Goal: Task Accomplishment & Management: Use online tool/utility

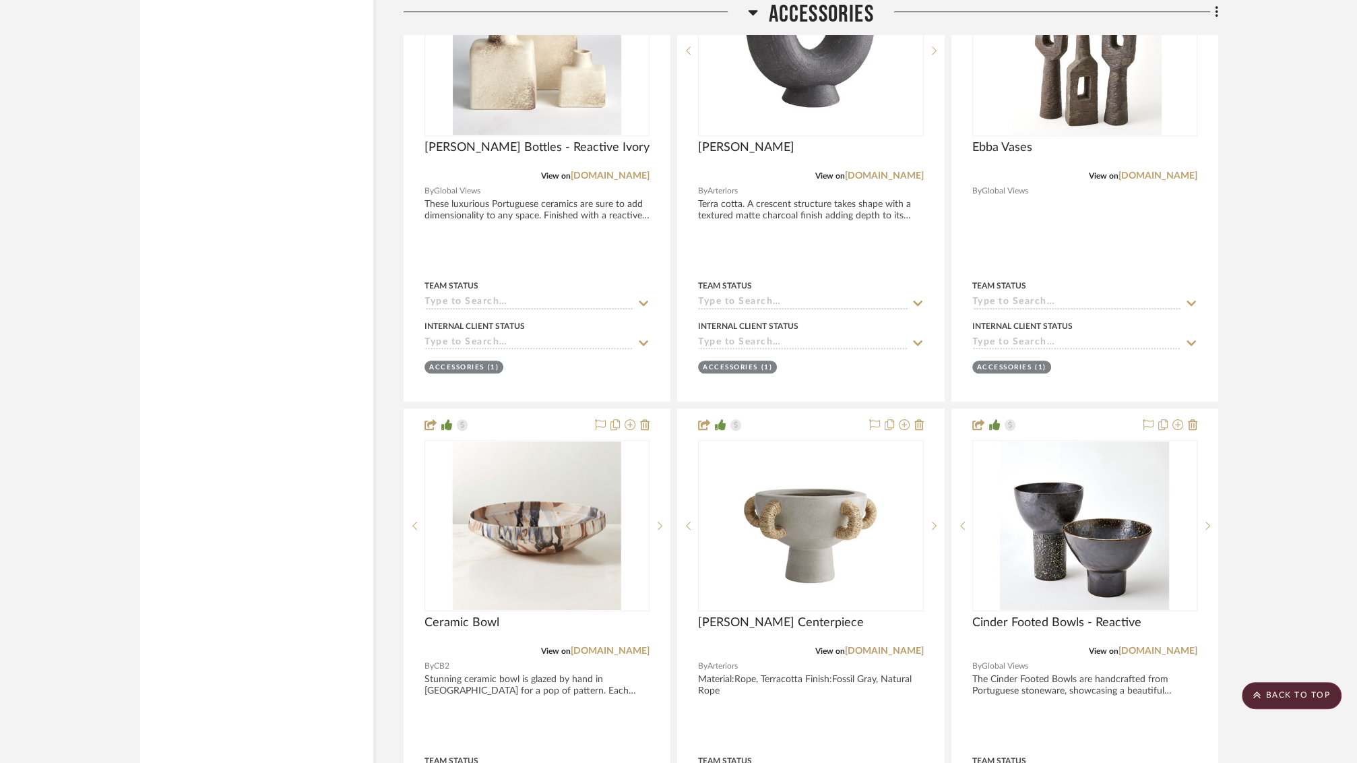
scroll to position [27990, 0]
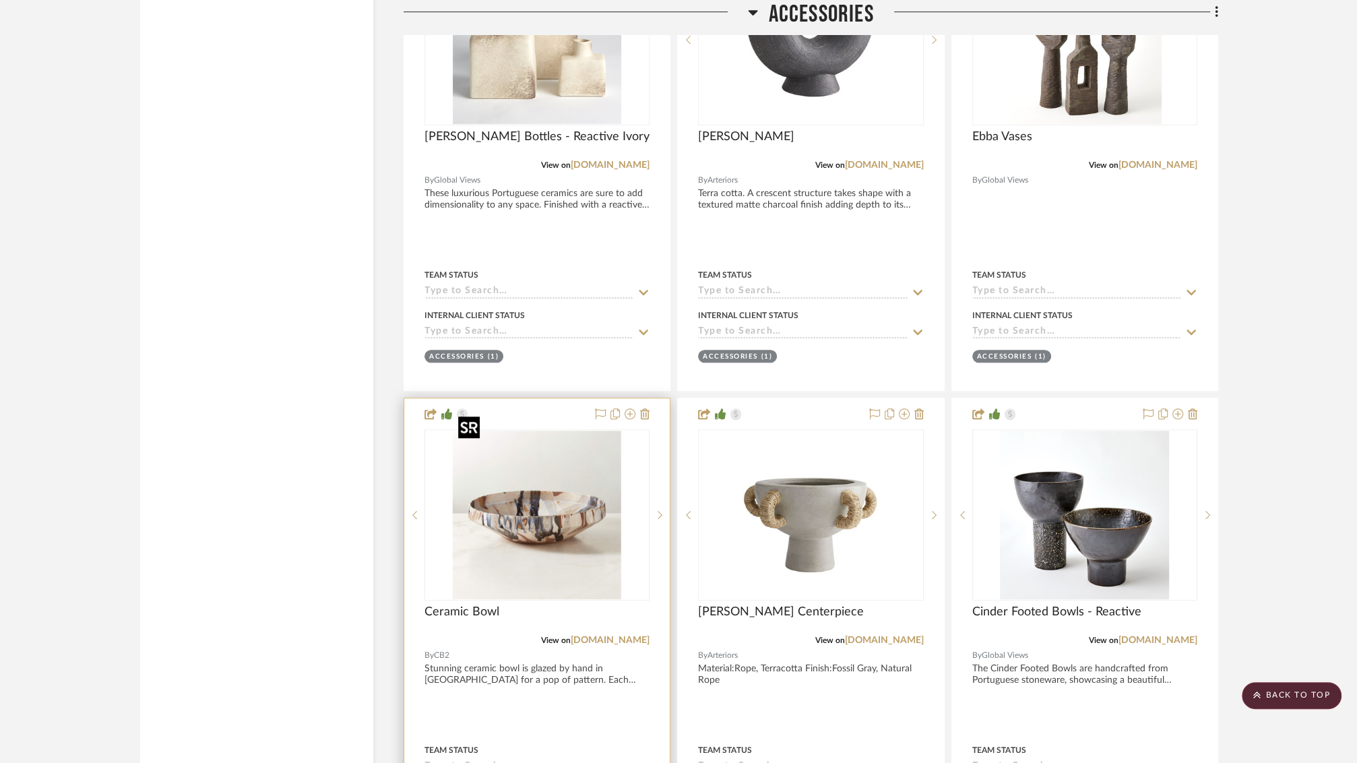
click at [569, 451] on img "0" at bounding box center [537, 514] width 168 height 168
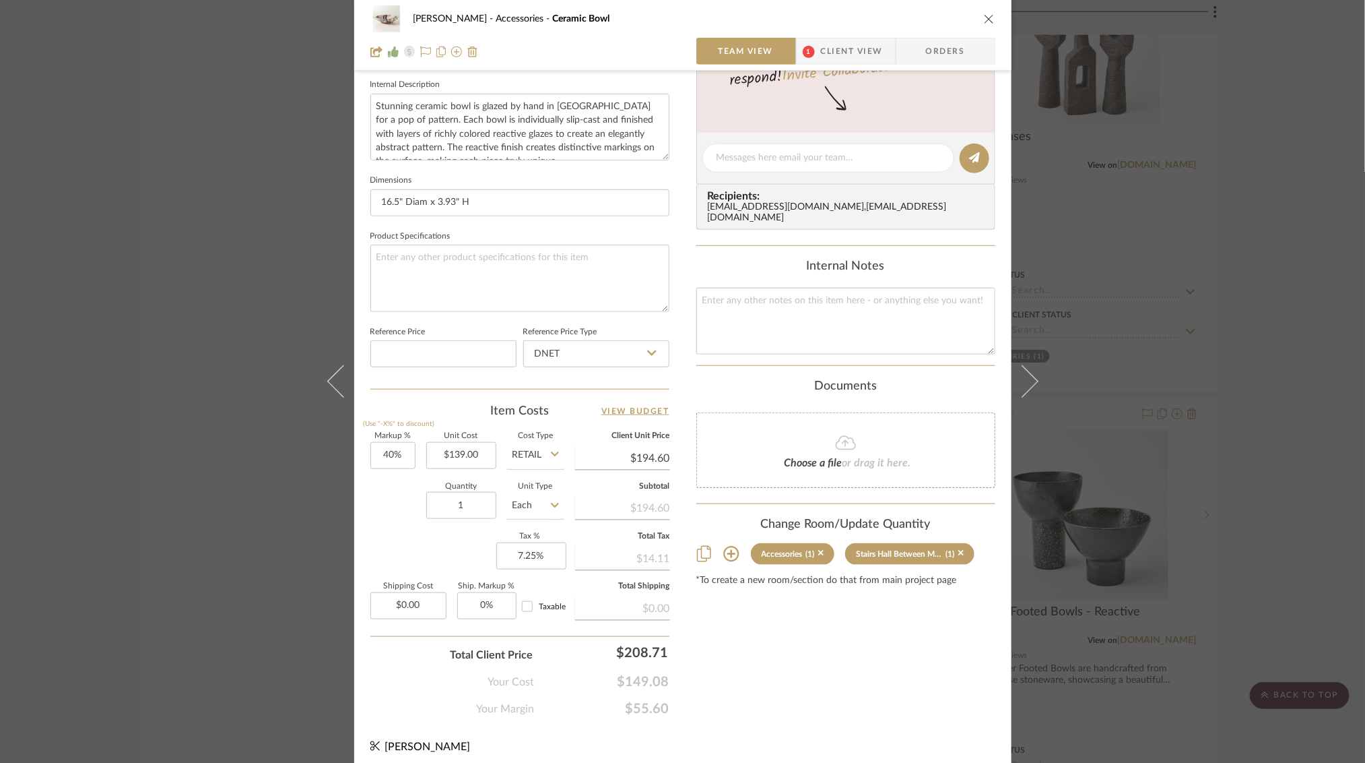
scroll to position [488, 0]
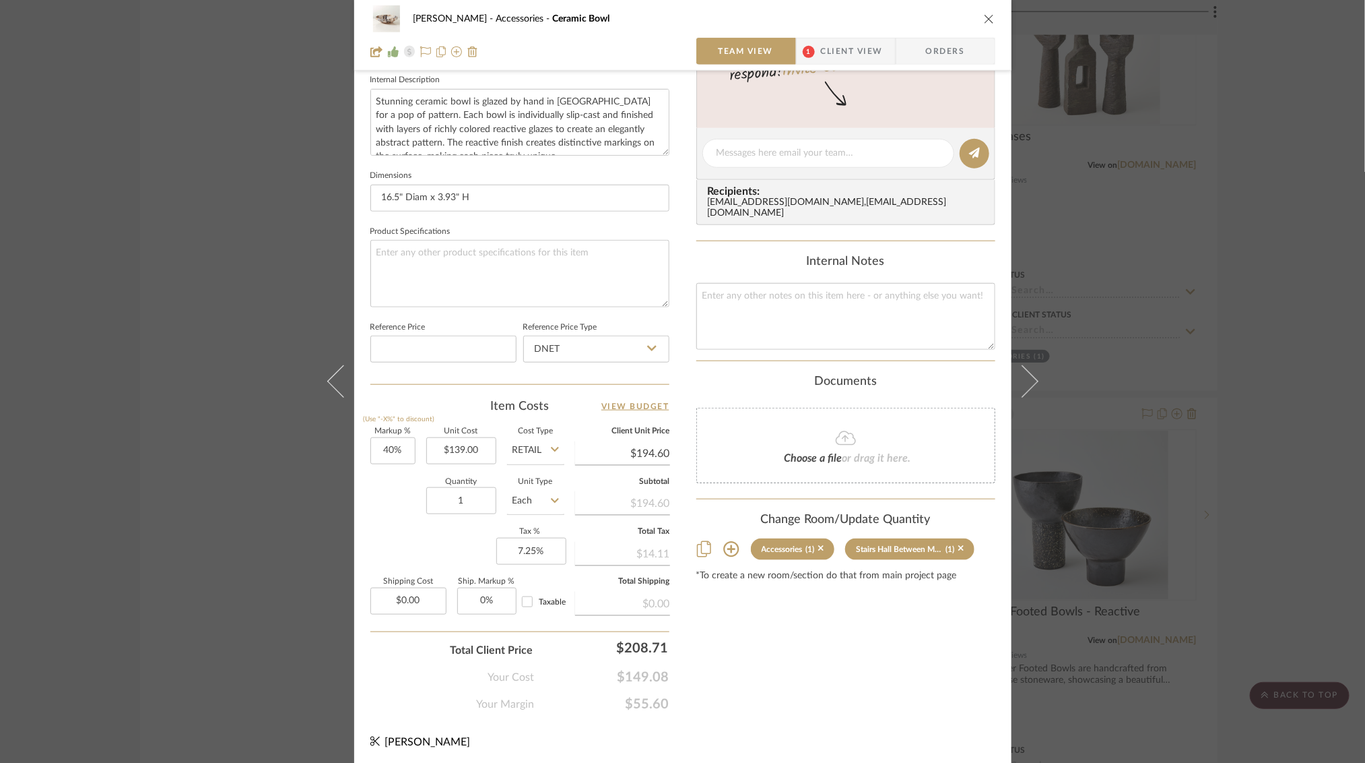
click at [1125, 172] on div "[PERSON_NAME] Accessories Ceramic Bowl Team View 1 Client View Orders 1 / 5 Tea…" at bounding box center [682, 381] width 1365 height 763
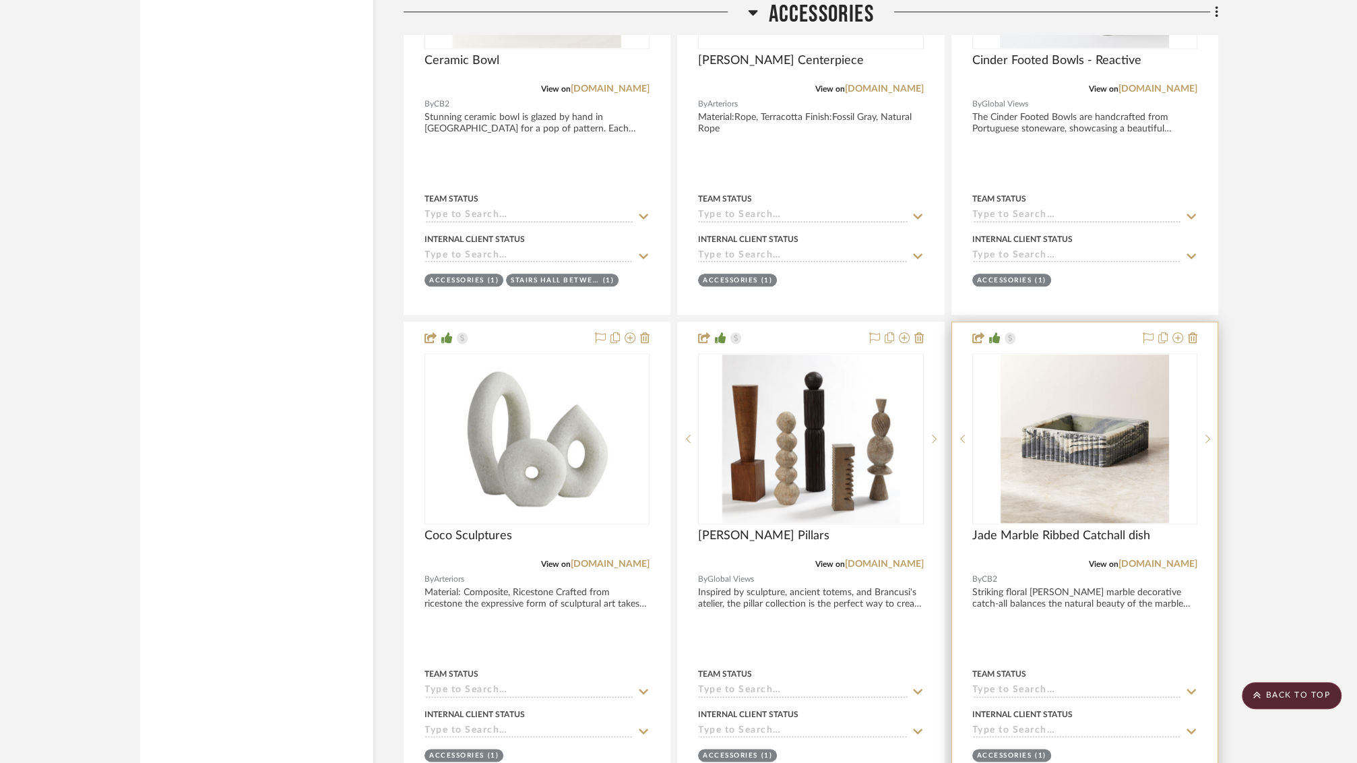
scroll to position [28545, 0]
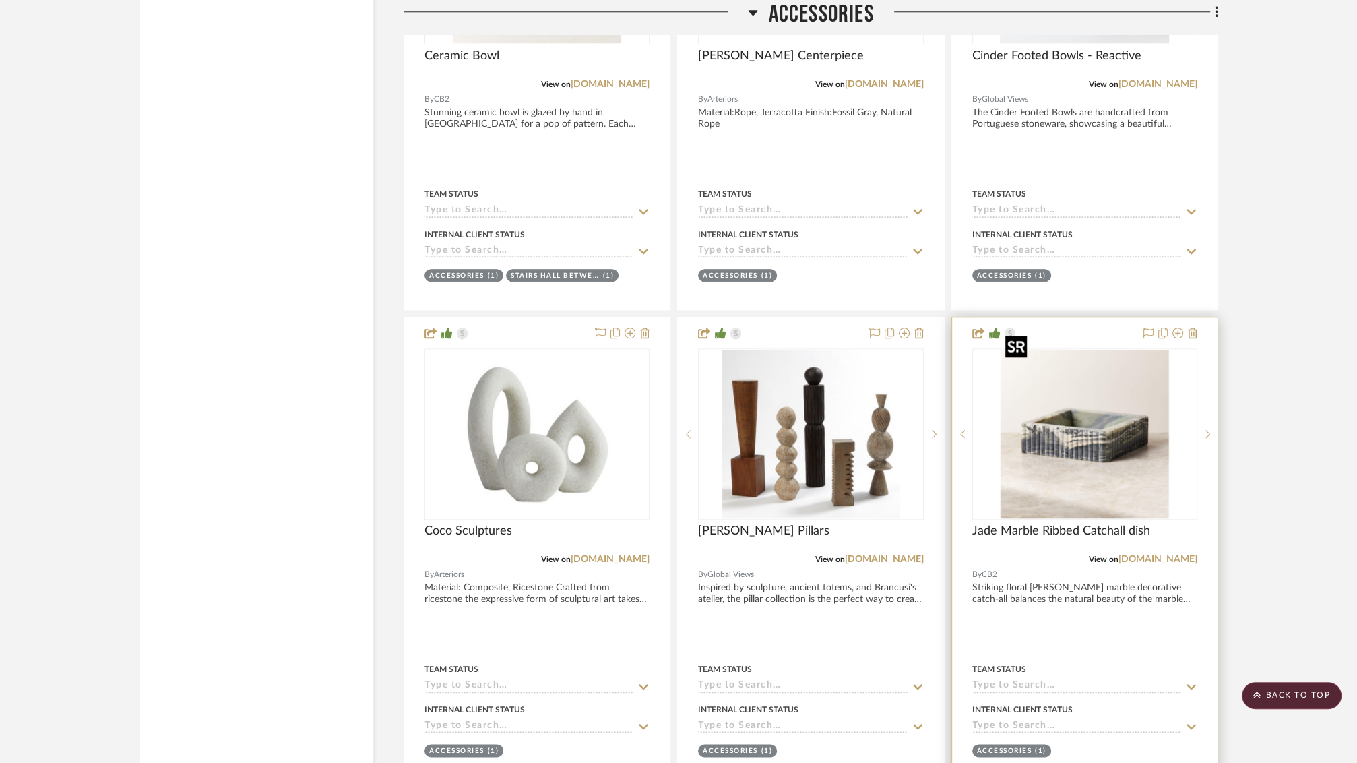
click at [0, 0] on img at bounding box center [0, 0] width 0 height 0
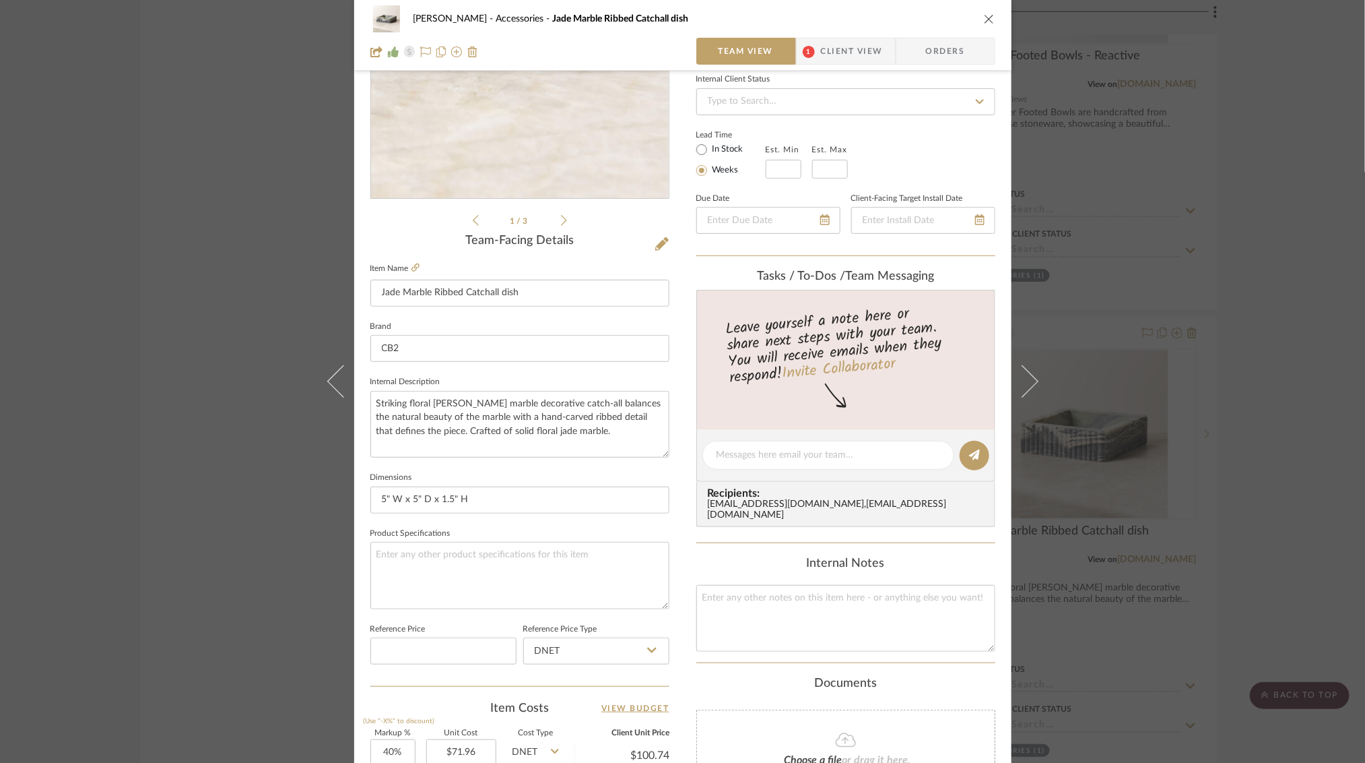
scroll to position [426, 0]
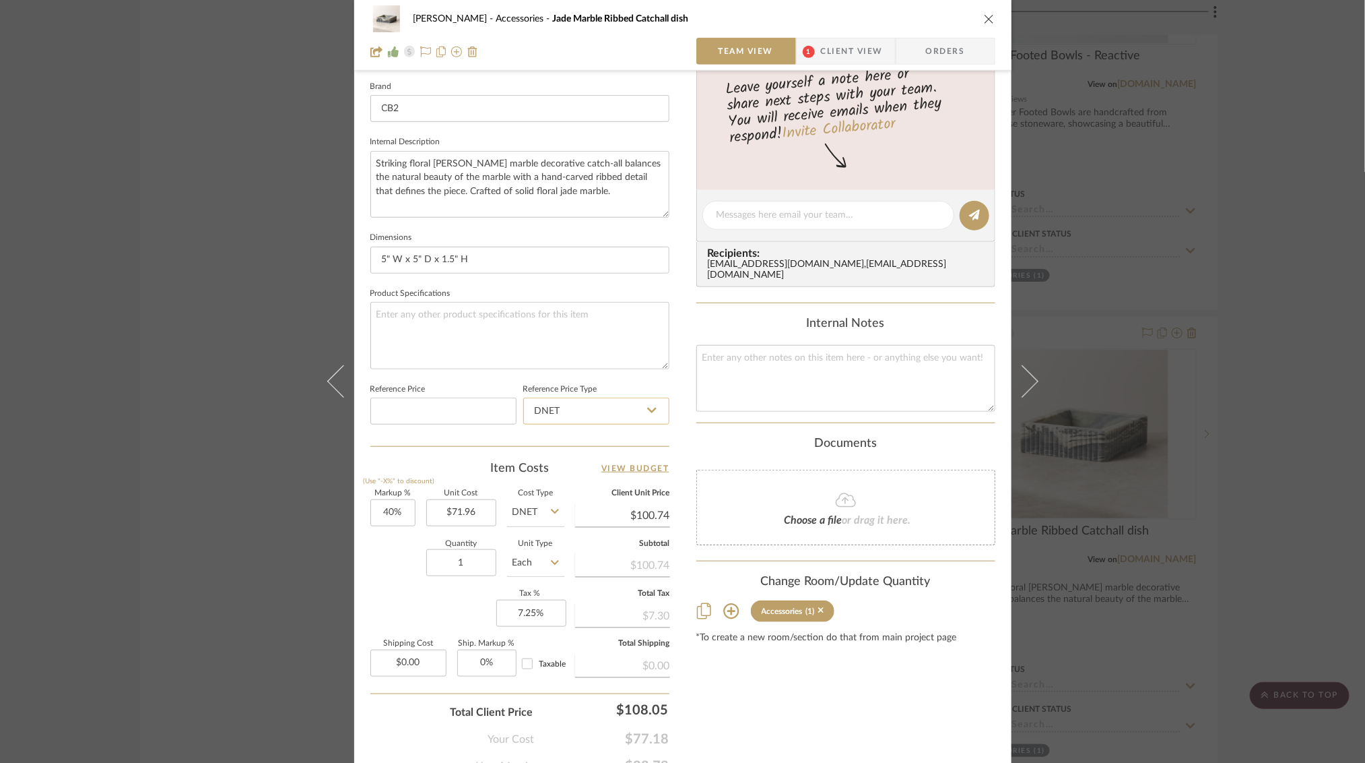
click at [626, 405] on input "DNET" at bounding box center [596, 410] width 146 height 27
click at [575, 470] on div "Retail" at bounding box center [602, 477] width 166 height 34
type input "Retail"
click at [639, 513] on input "100.74" at bounding box center [622, 515] width 95 height 20
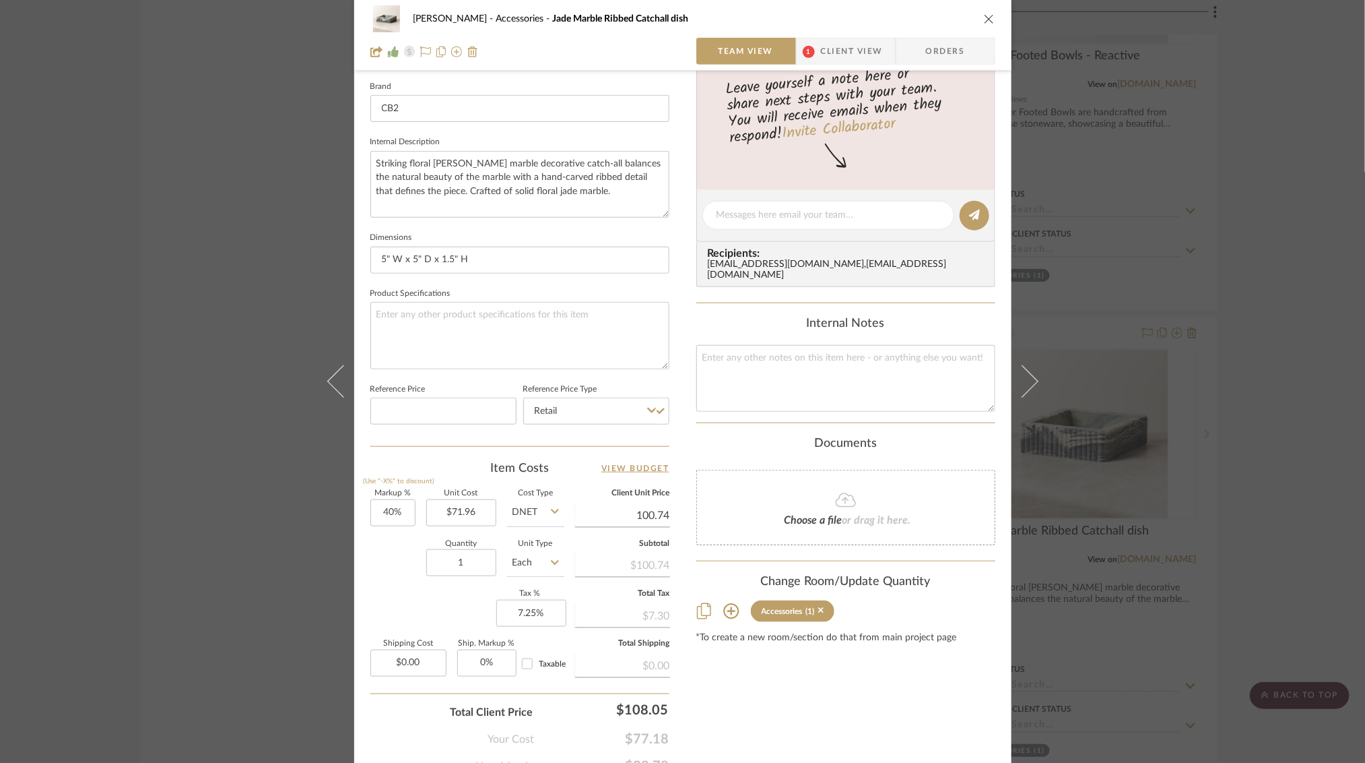
click at [639, 513] on input "100.74" at bounding box center [622, 515] width 95 height 20
type input "89.95"
type input "25%"
type input "$89.95"
click at [582, 406] on input "Retail" at bounding box center [596, 410] width 146 height 27
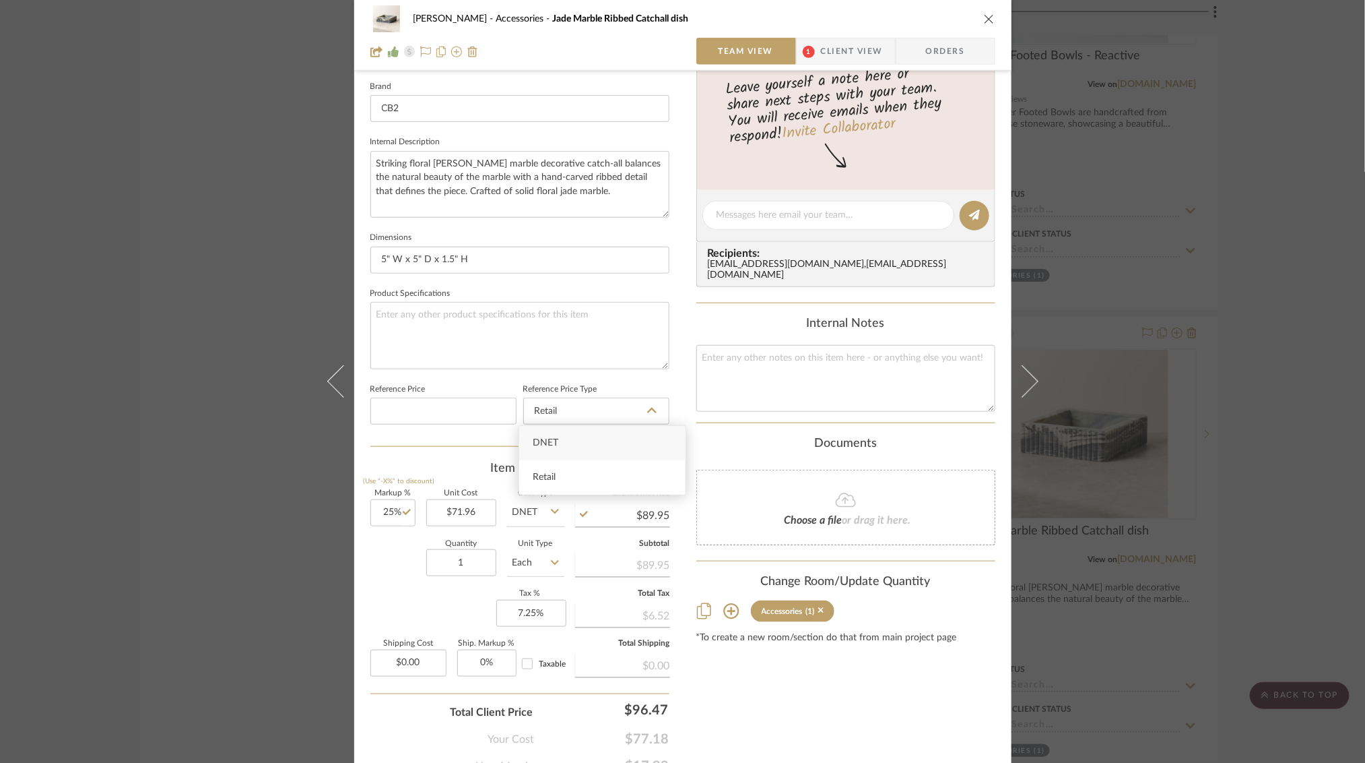
click at [527, 508] on input "DNET" at bounding box center [535, 512] width 57 height 27
click at [536, 581] on span "Retail" at bounding box center [528, 577] width 23 height 9
type input "Retail"
click at [403, 505] on input "25" at bounding box center [392, 512] width 45 height 27
type input "25%"
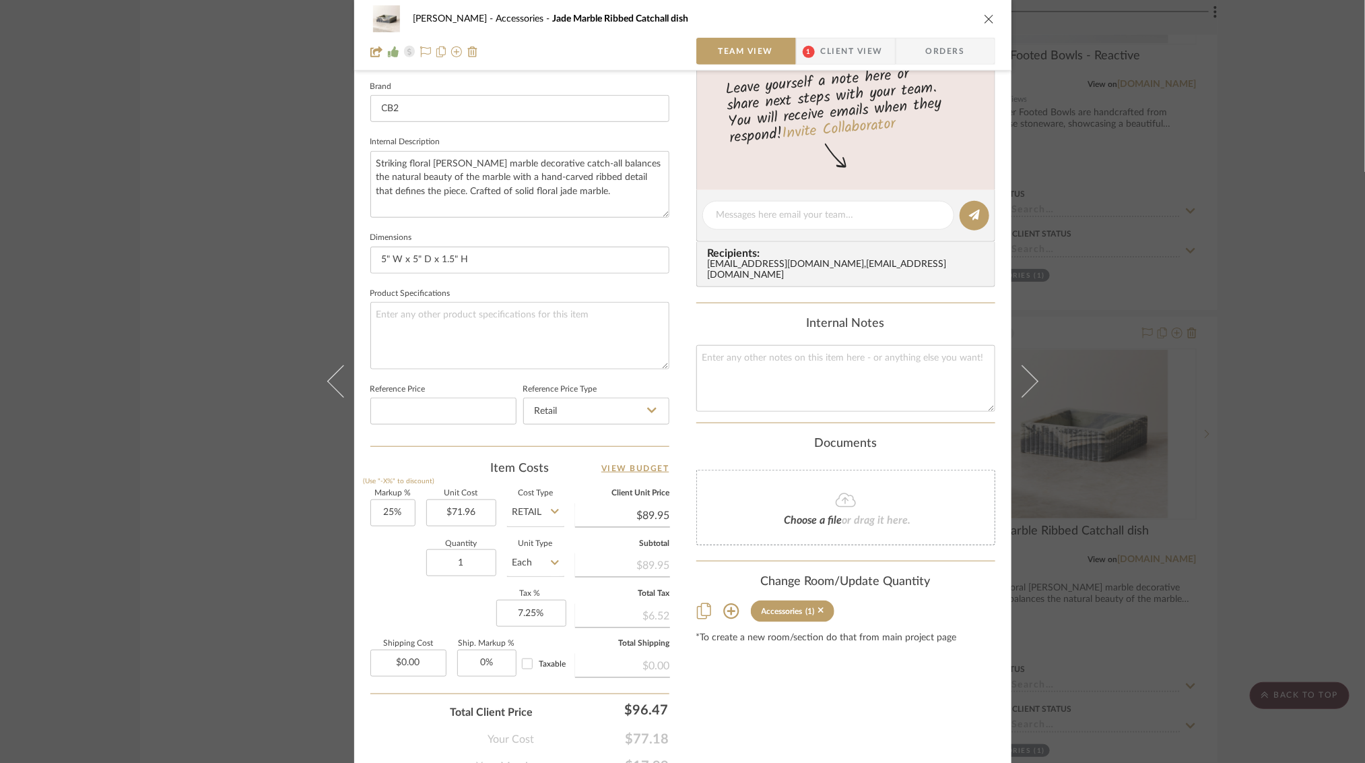
click at [542, 509] on input "Retail" at bounding box center [535, 512] width 57 height 27
click at [546, 538] on div "DNET" at bounding box center [586, 544] width 166 height 34
type input "DNET"
click at [647, 408] on icon at bounding box center [651, 410] width 9 height 5
click at [583, 442] on div "DNET" at bounding box center [602, 443] width 166 height 34
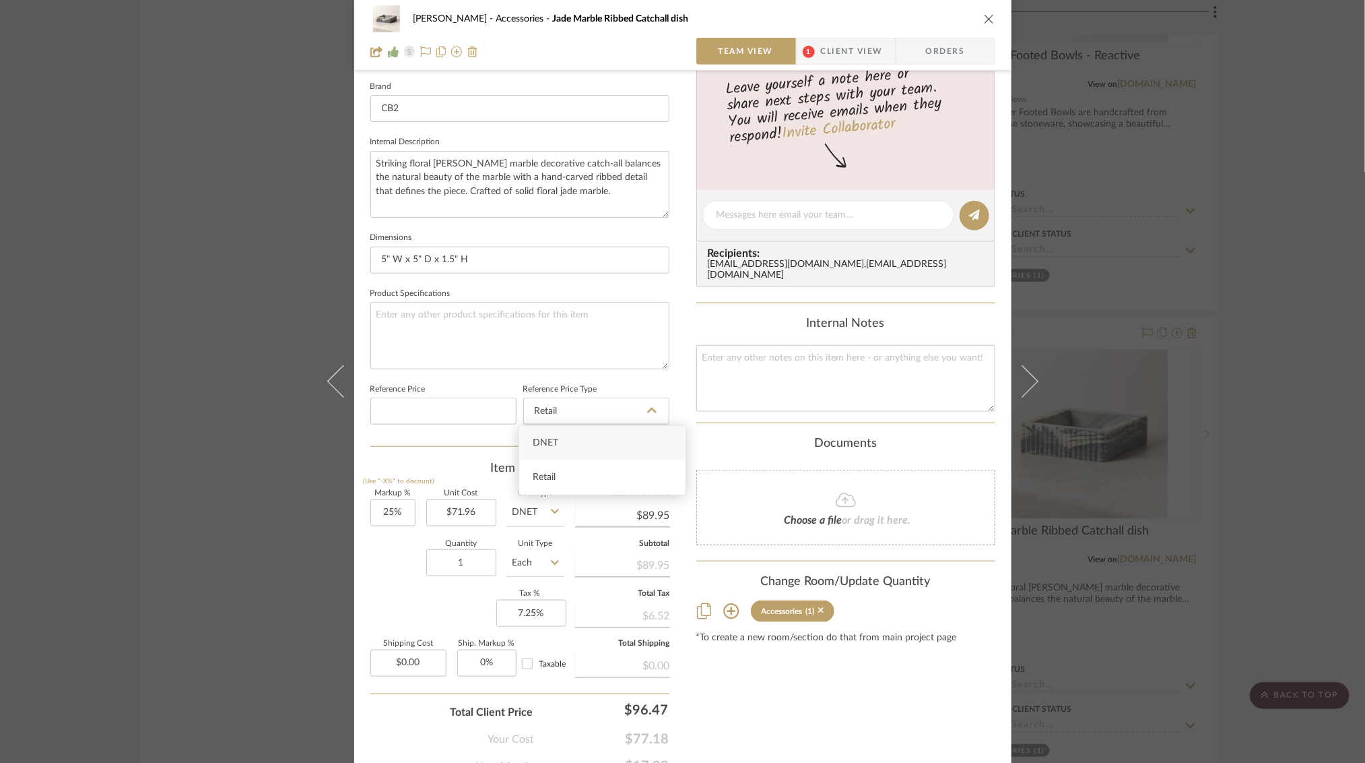
type input "DNET"
type input "89.95"
click at [651, 515] on input "89.95" at bounding box center [622, 515] width 95 height 20
type input "71.96"
type input "$89.95"
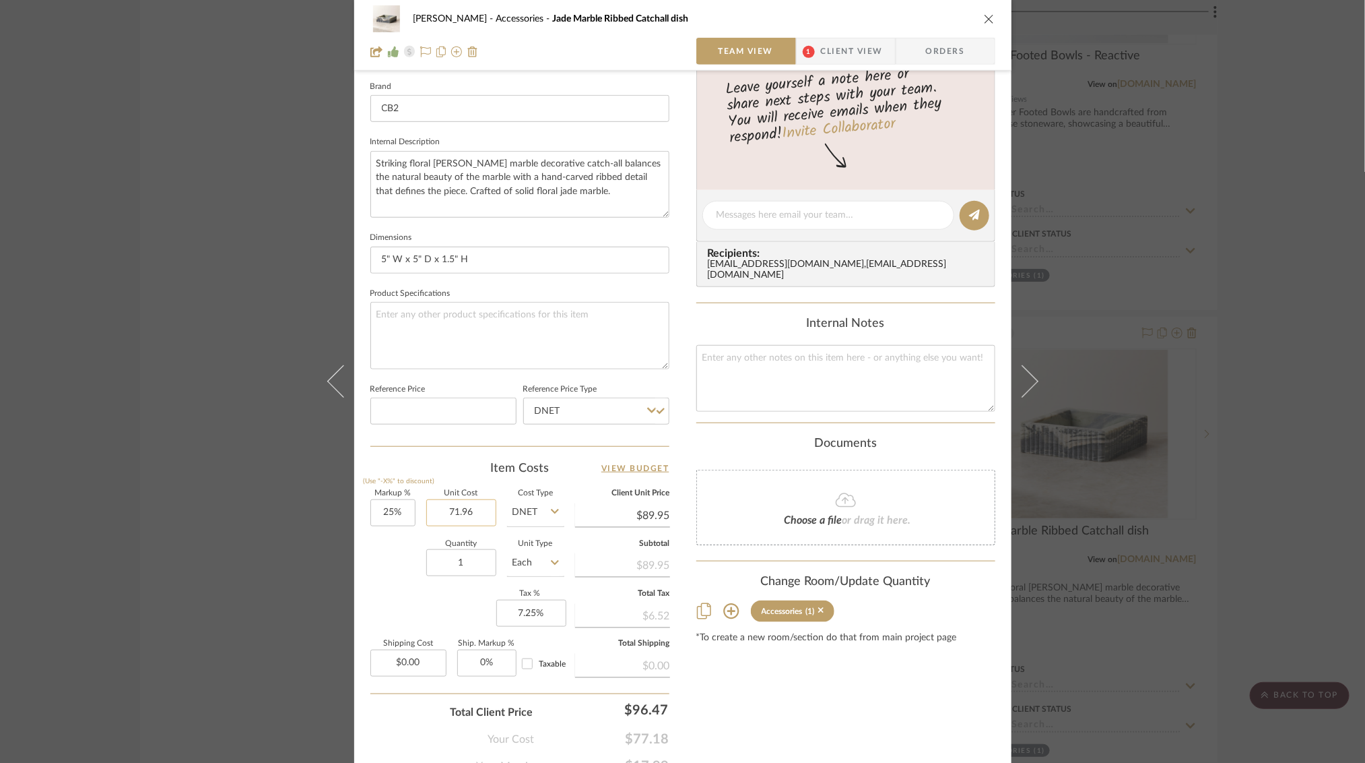
click at [461, 507] on input "71.96" at bounding box center [461, 512] width 70 height 27
type input "$71.96"
click at [1103, 230] on div "[PERSON_NAME] Accessories Jade Marble Ribbed Catchall dish Team View 1 Client V…" at bounding box center [682, 381] width 1365 height 763
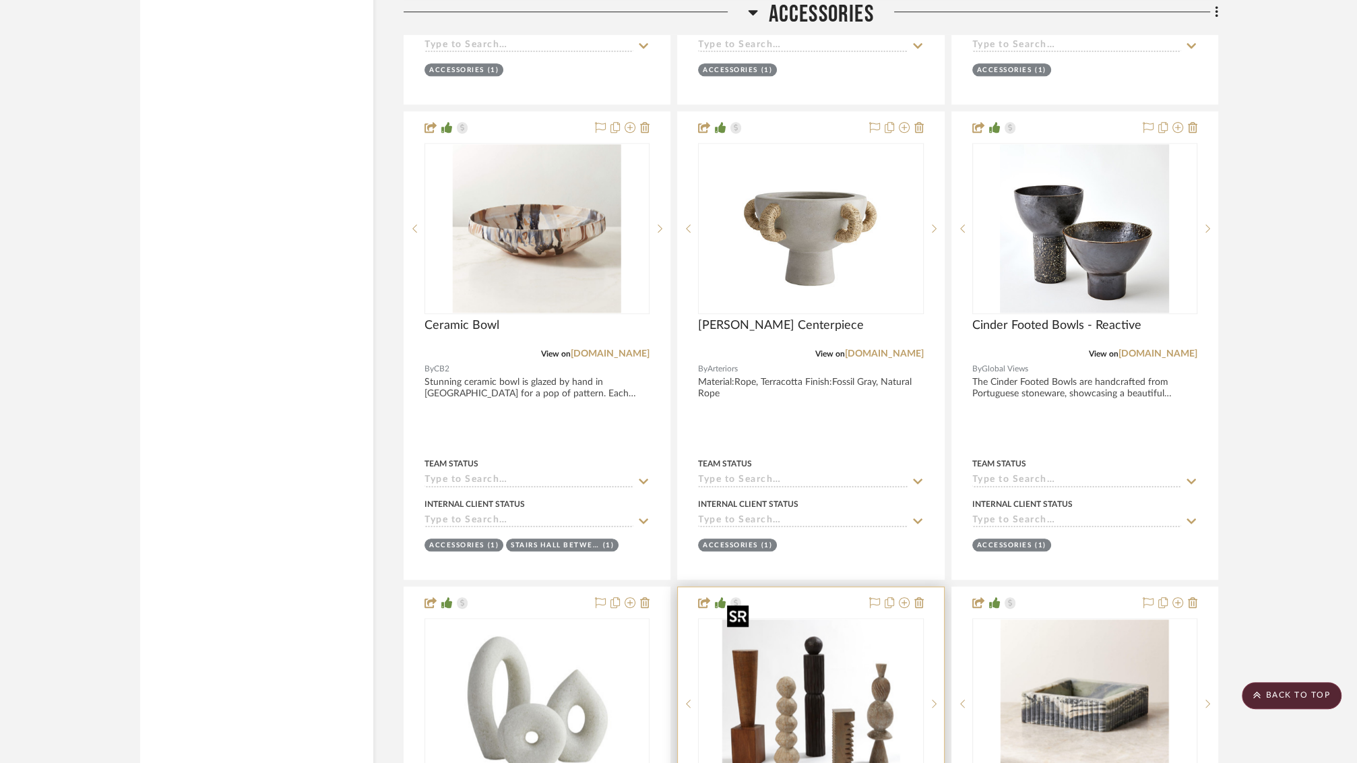
scroll to position [28206, 0]
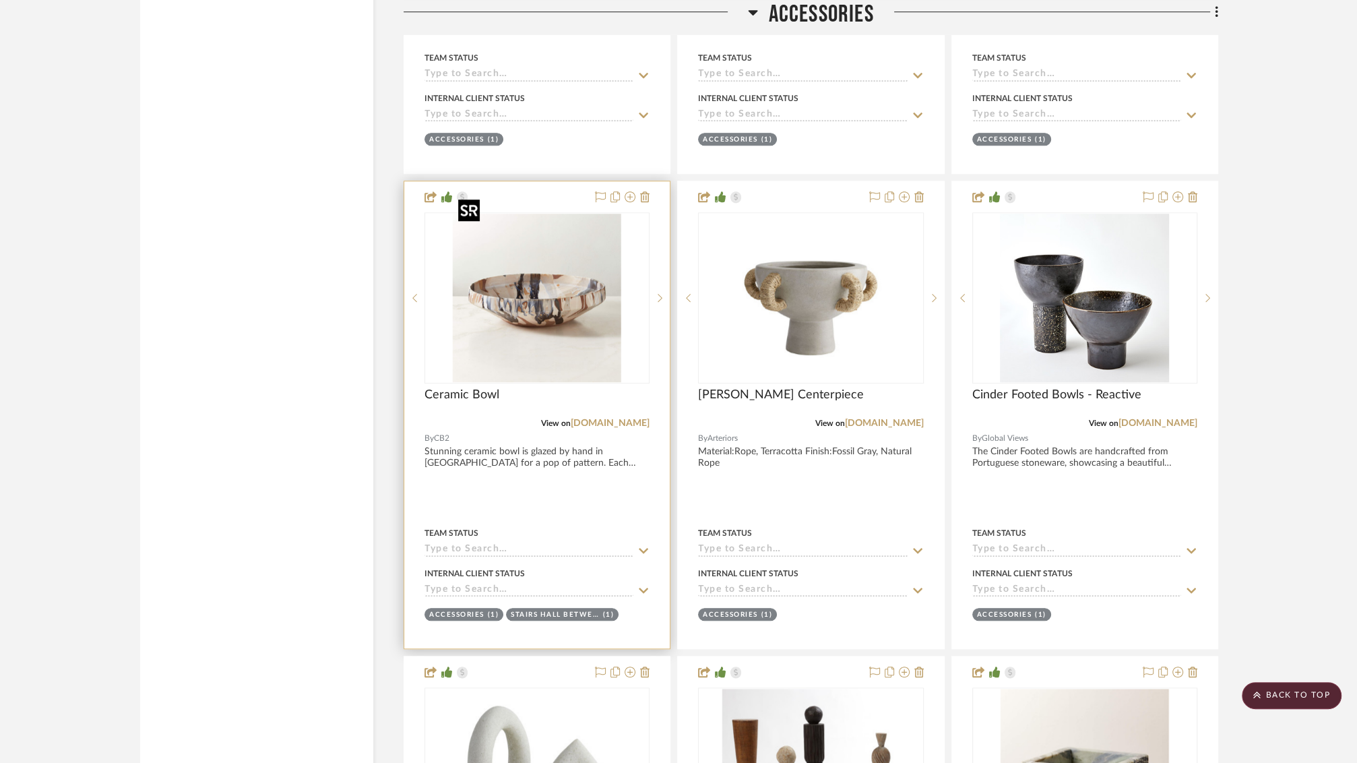
click at [540, 288] on img "0" at bounding box center [537, 298] width 168 height 168
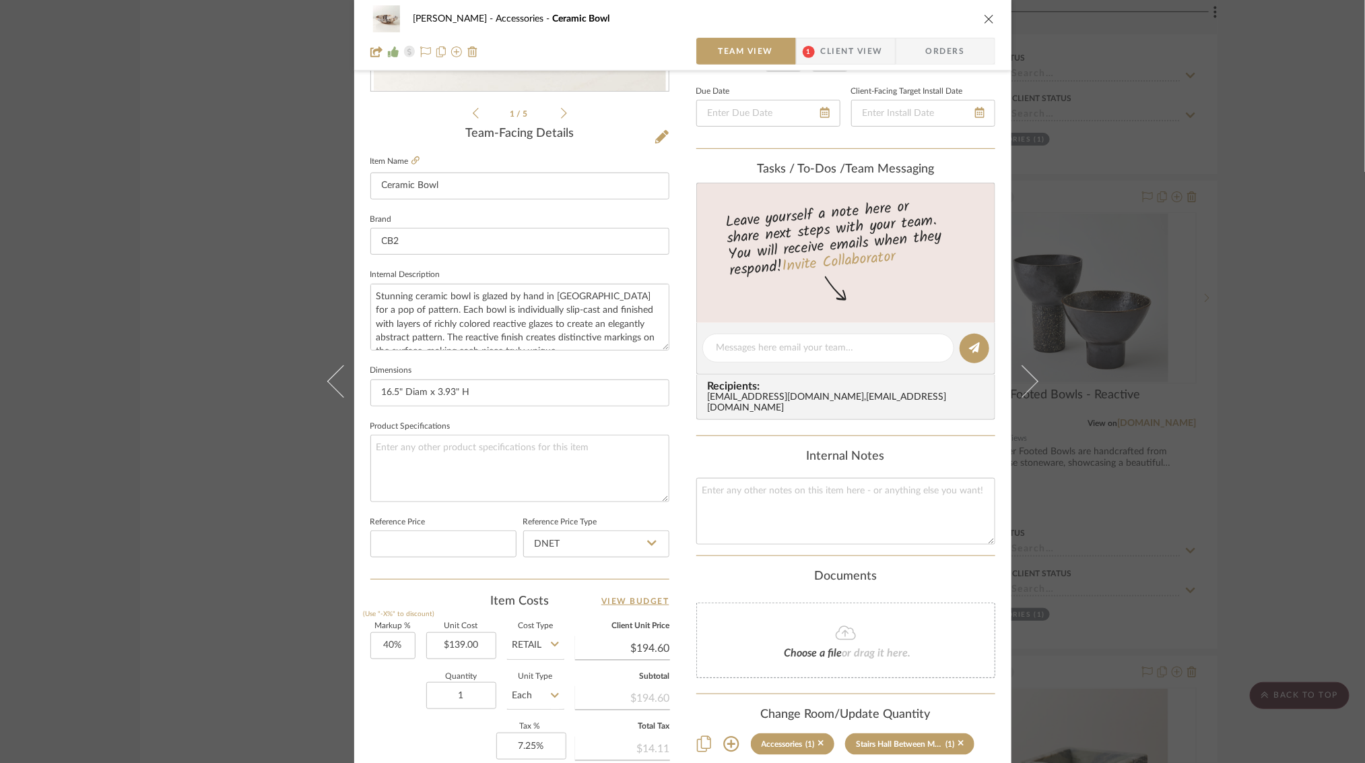
scroll to position [342, 0]
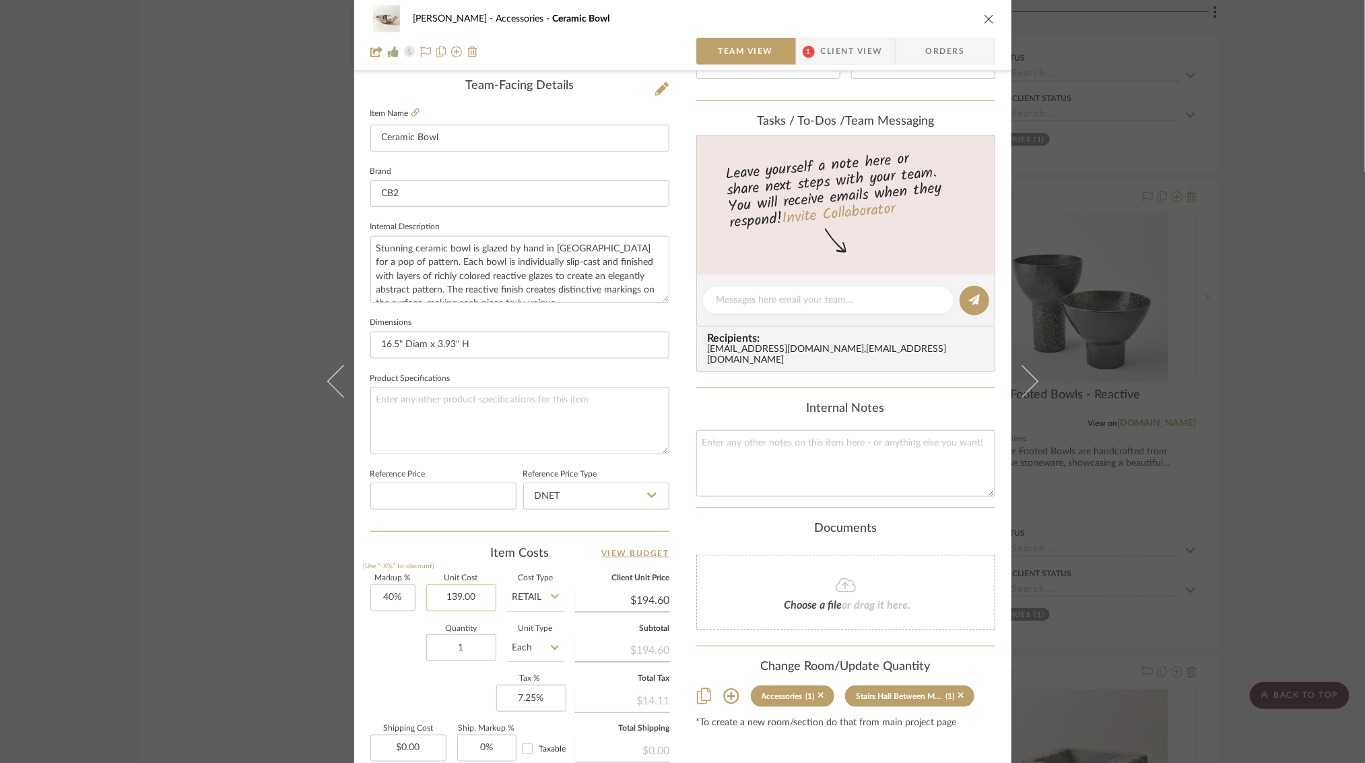
click at [472, 595] on input "139.00" at bounding box center [461, 597] width 70 height 27
type input "111.2"
type input "40"
type input "$111.20"
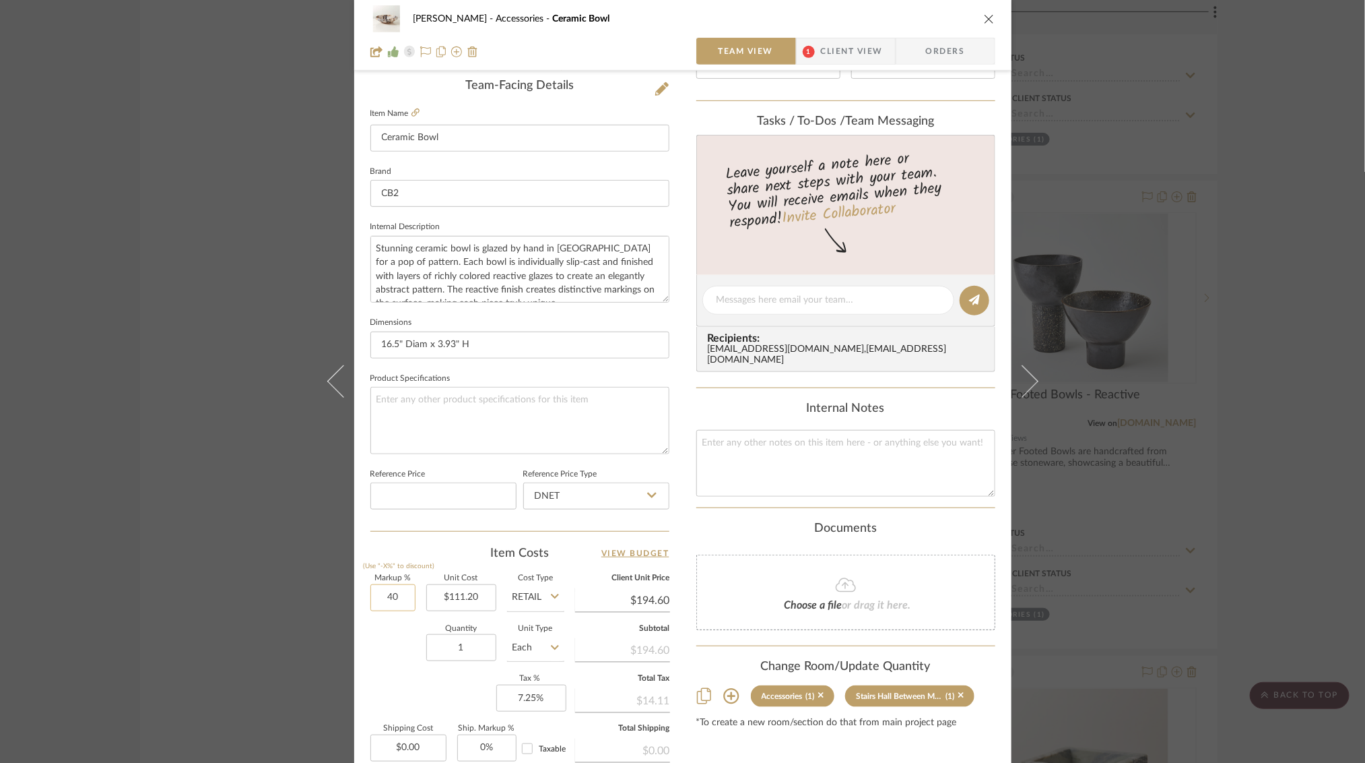
click at [383, 600] on input "40" at bounding box center [392, 597] width 45 height 27
type input "$155.68"
click at [551, 595] on icon at bounding box center [555, 596] width 8 height 11
type input "25%"
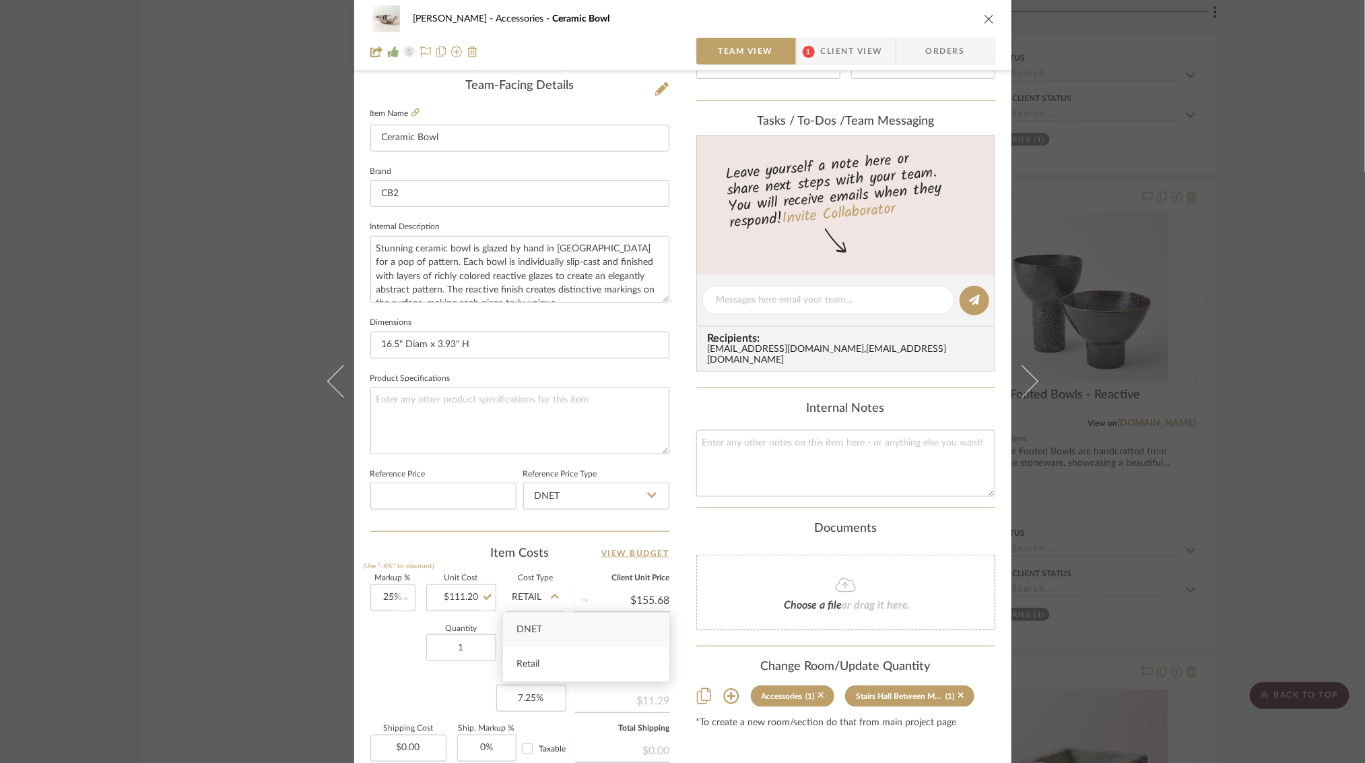
type input "$139.00"
click at [536, 627] on span "DNET" at bounding box center [530, 628] width 26 height 9
type input "DNET"
click at [647, 595] on input "139.00" at bounding box center [622, 600] width 95 height 20
click at [461, 646] on input "1" at bounding box center [461, 647] width 70 height 27
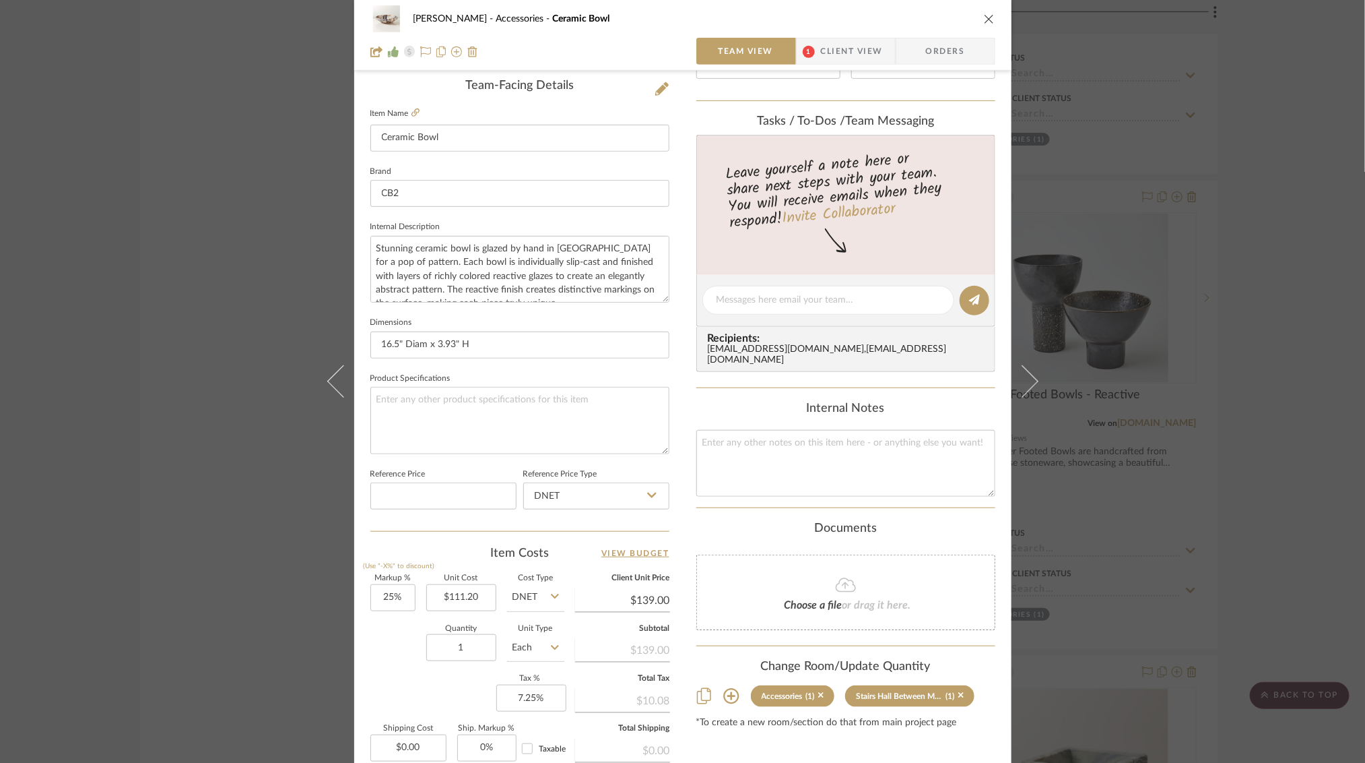
type input "139.00"
click at [642, 590] on input "139.00" at bounding box center [622, 600] width 95 height 20
type input "111.20"
type input "$139.00"
click at [459, 602] on input "111.20" at bounding box center [461, 597] width 70 height 27
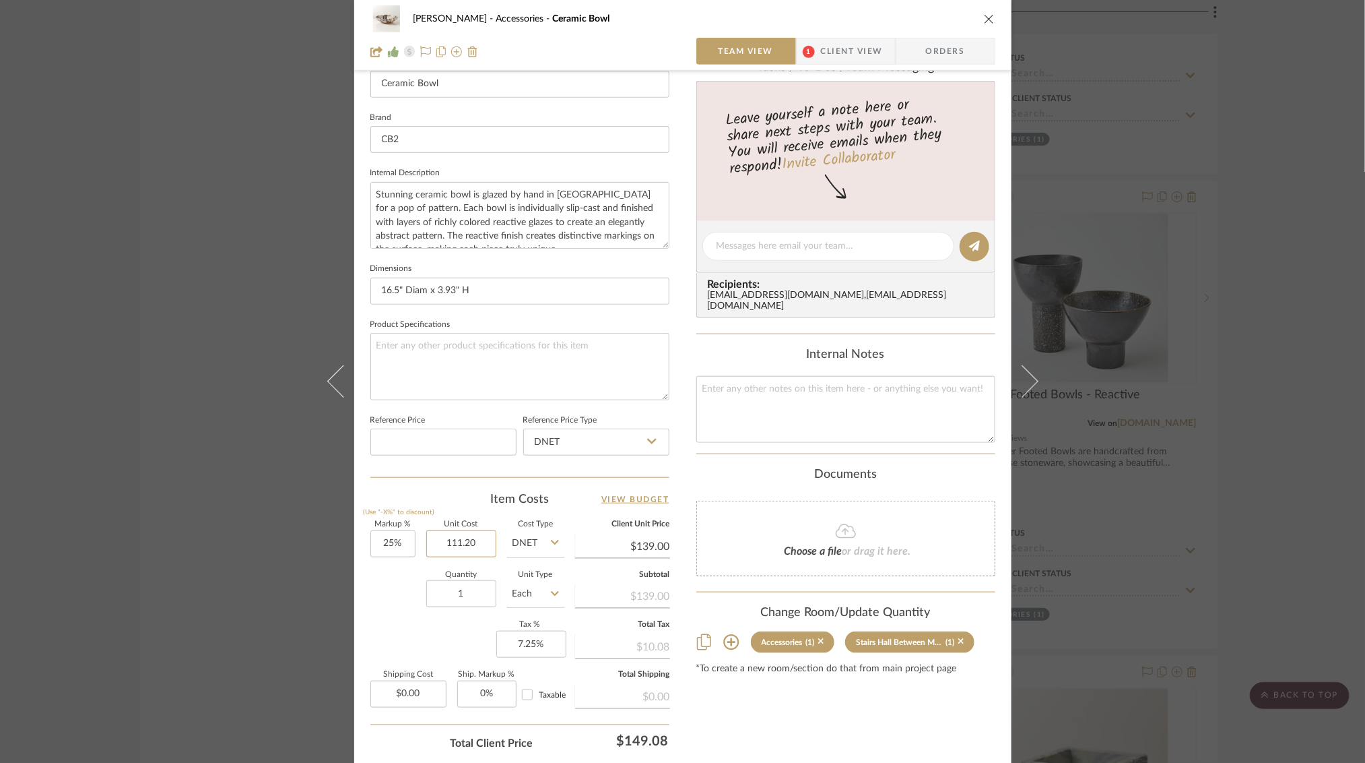
scroll to position [488, 0]
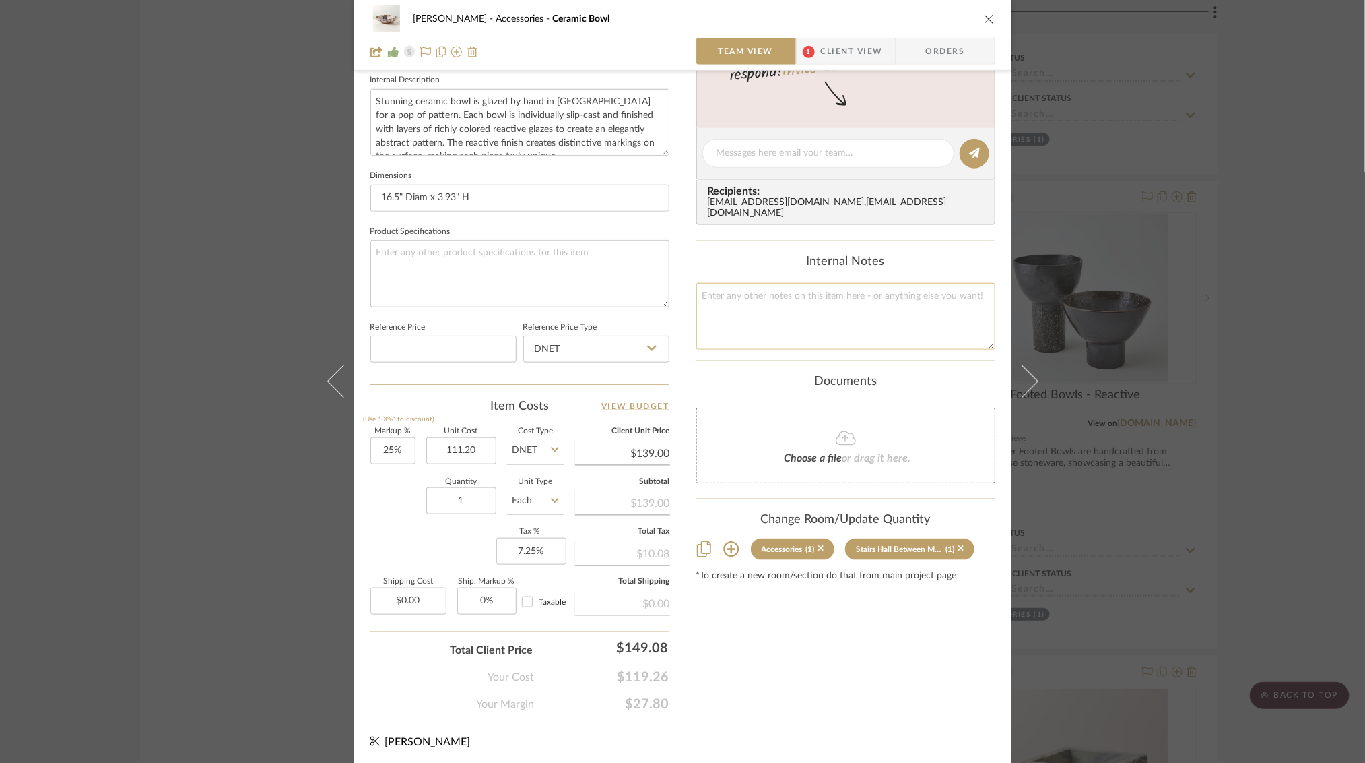
type input "$111.20"
click at [895, 327] on textarea at bounding box center [845, 316] width 299 height 67
click at [1247, 249] on div "[PERSON_NAME] Accessories Ceramic Bowl Team View 1 Client View Orders 1 / 5 Tea…" at bounding box center [682, 381] width 1365 height 763
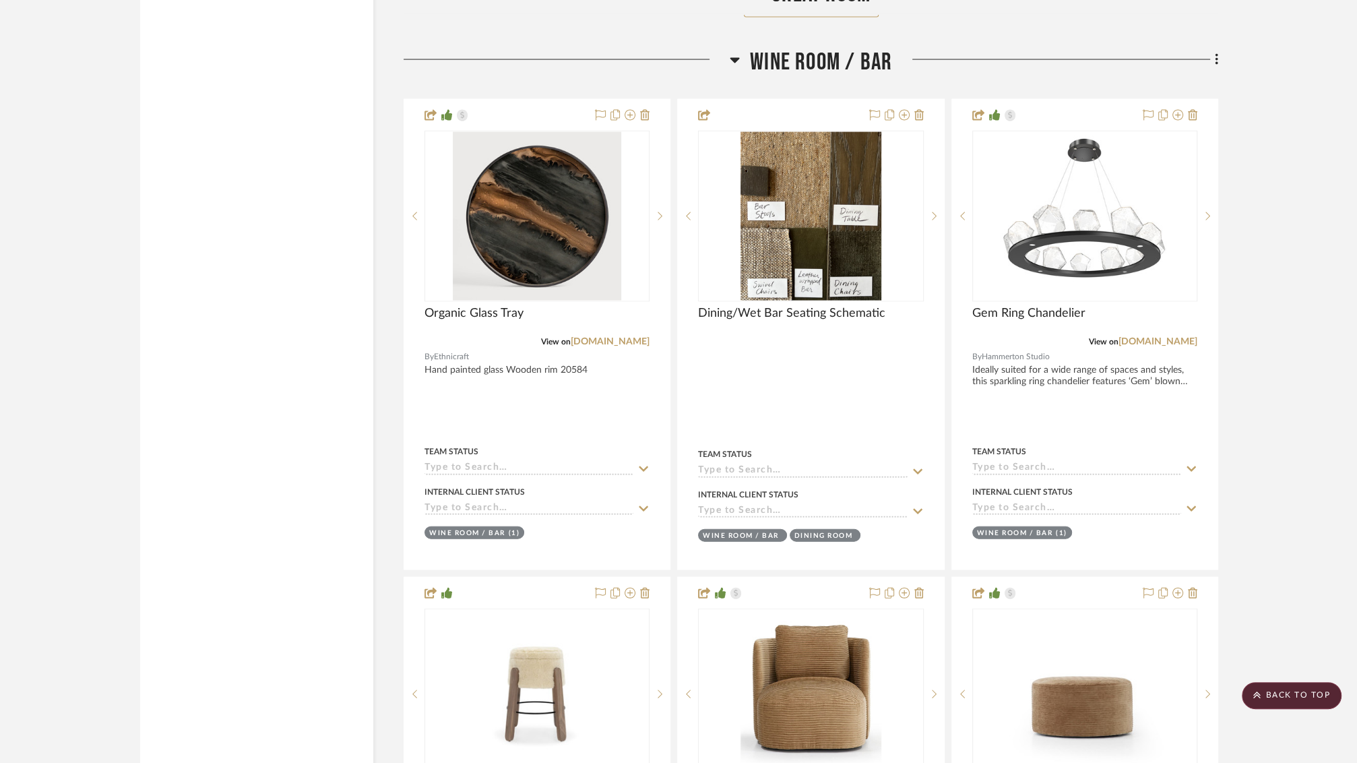
scroll to position [0, 0]
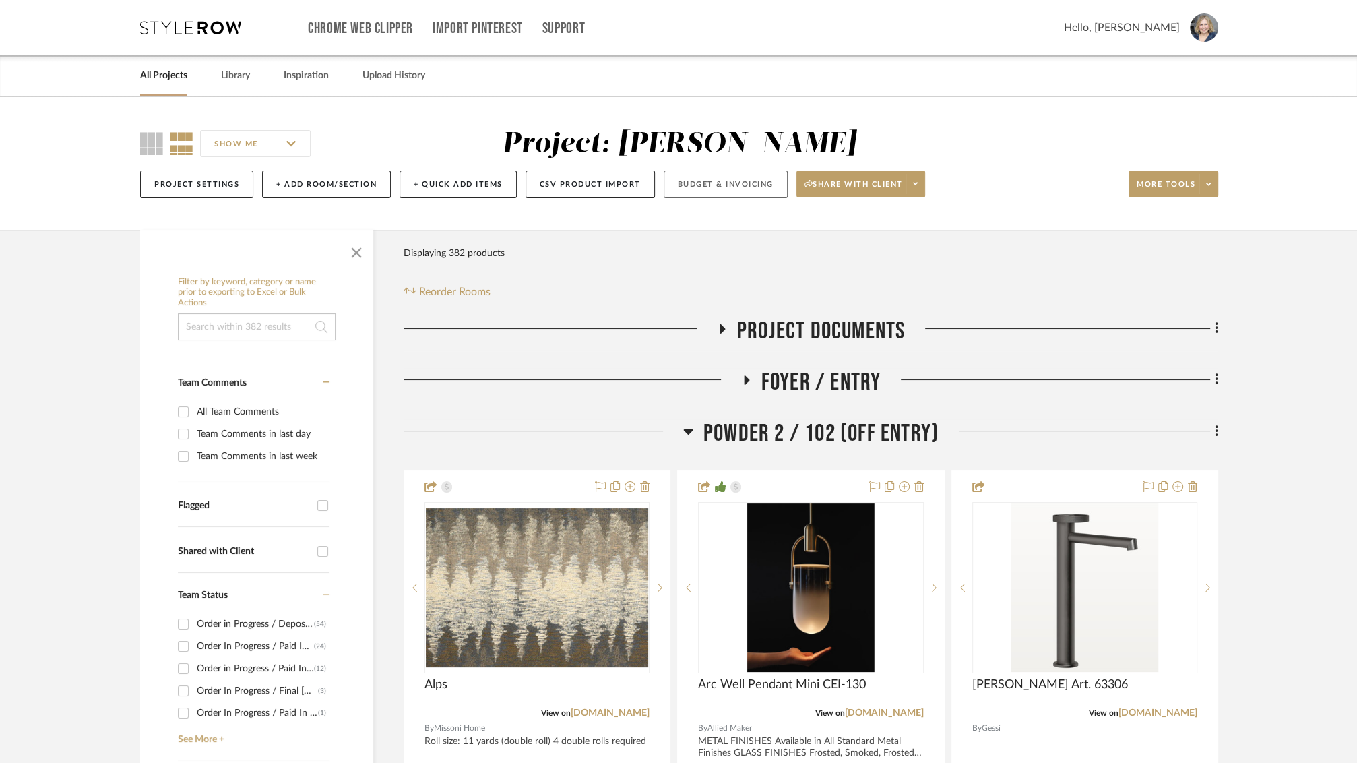
click at [763, 177] on button "Budget & Invoicing" at bounding box center [725, 184] width 124 height 28
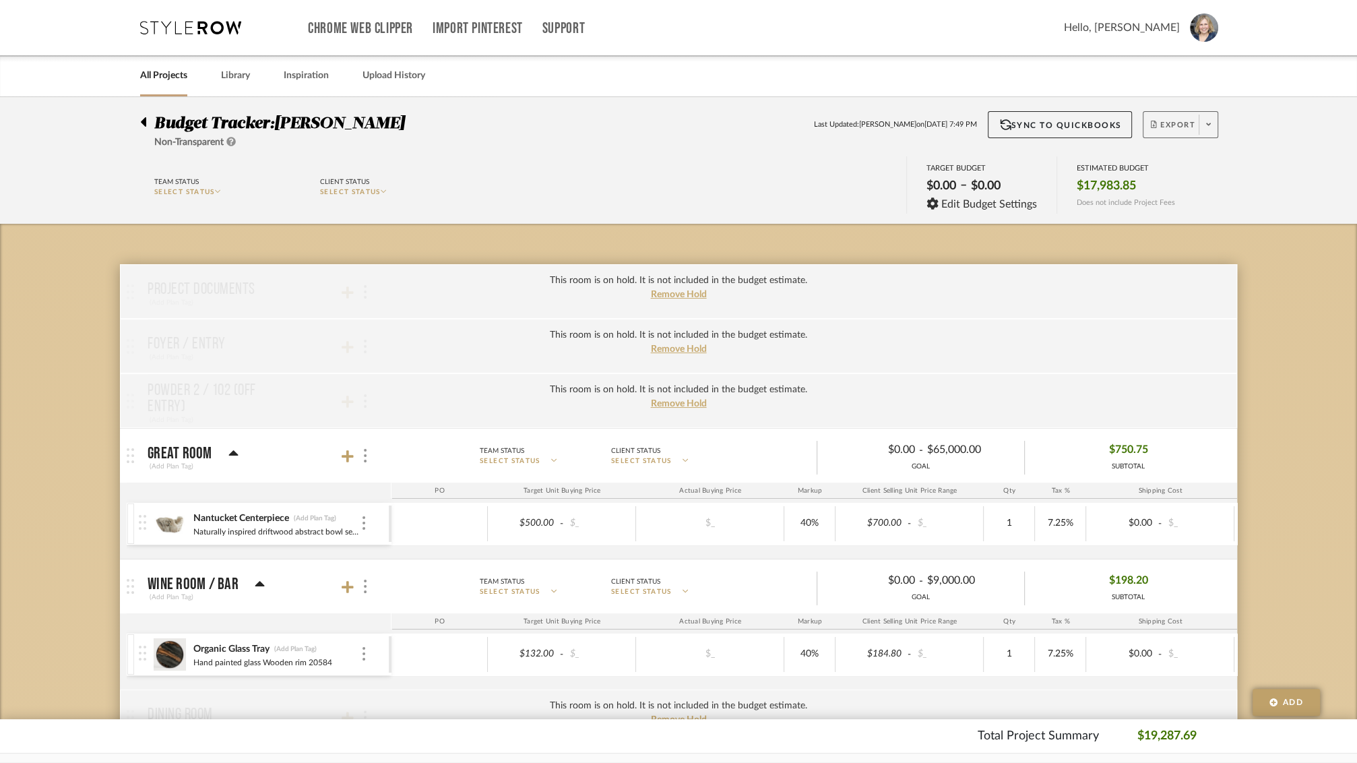
click at [1177, 119] on button "Export" at bounding box center [1179, 124] width 75 height 27
click at [1175, 158] on span "Export PDF" at bounding box center [1204, 162] width 101 height 11
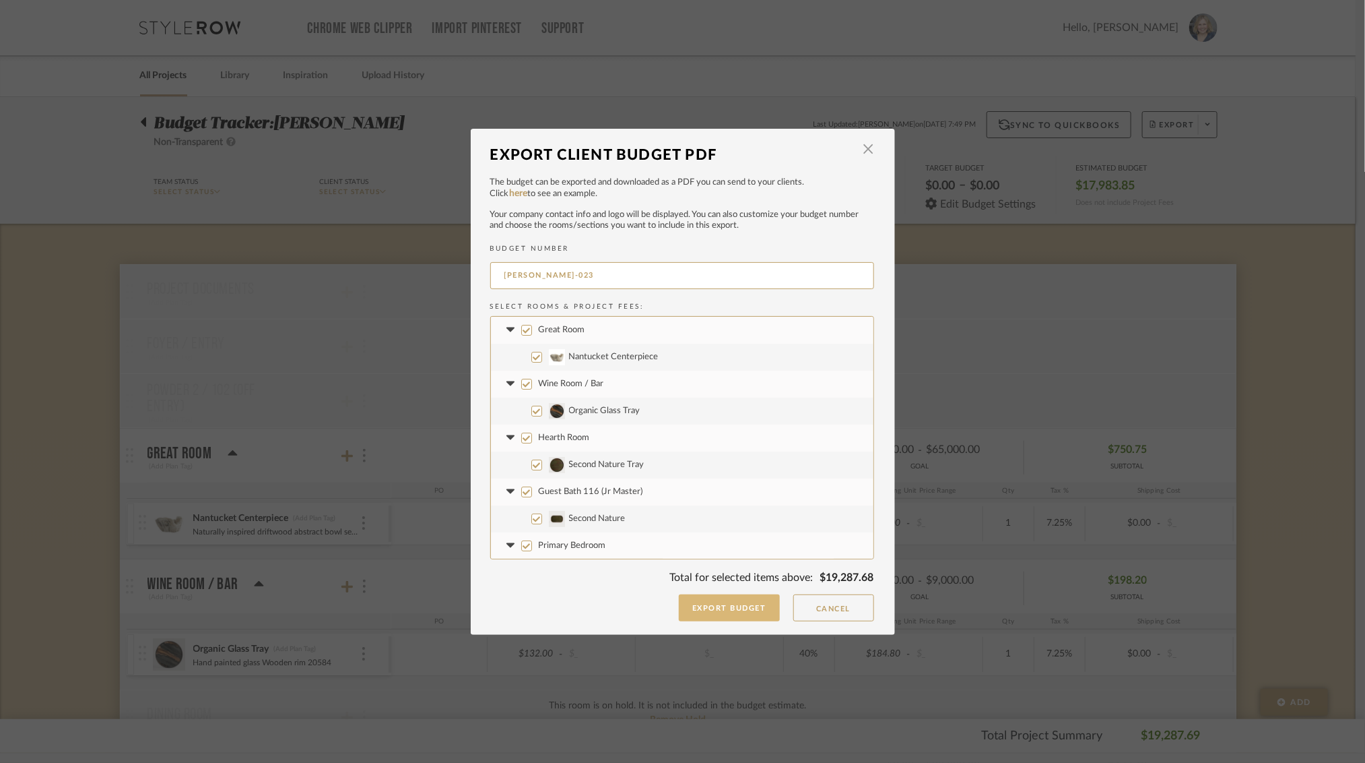
click at [739, 606] on button "Export Budget" at bounding box center [729, 607] width 101 height 27
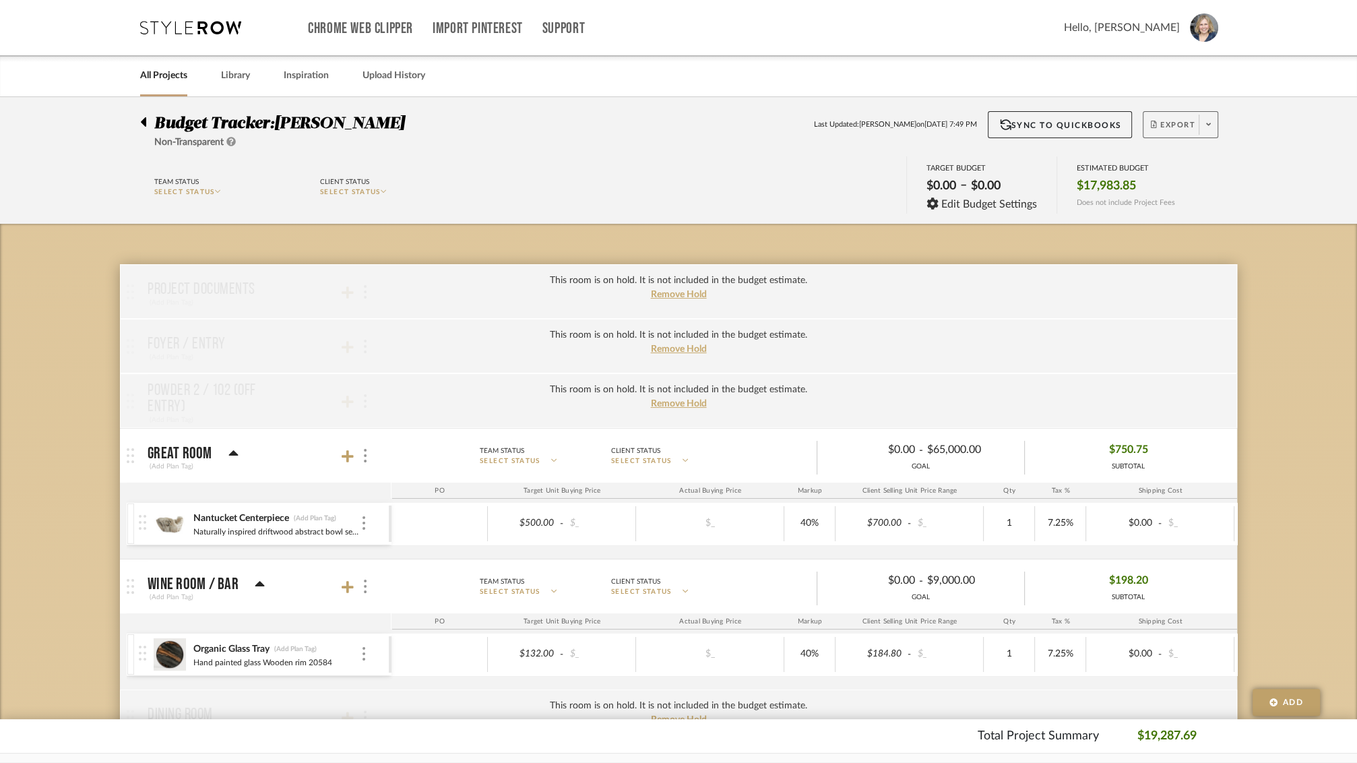
click at [1204, 115] on span at bounding box center [1207, 125] width 19 height 20
click at [1202, 162] on span "Export PDF" at bounding box center [1204, 162] width 101 height 11
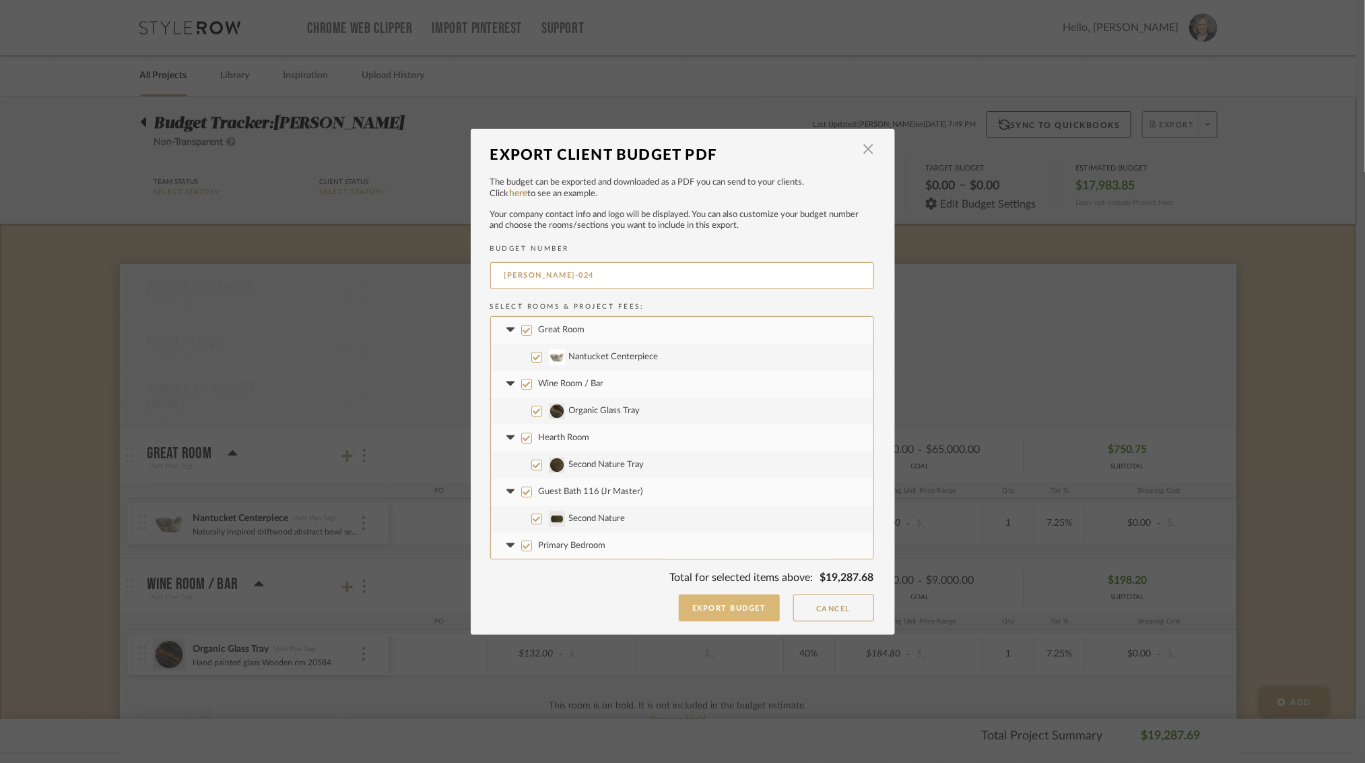
click at [698, 610] on button "Export Budget" at bounding box center [729, 607] width 101 height 27
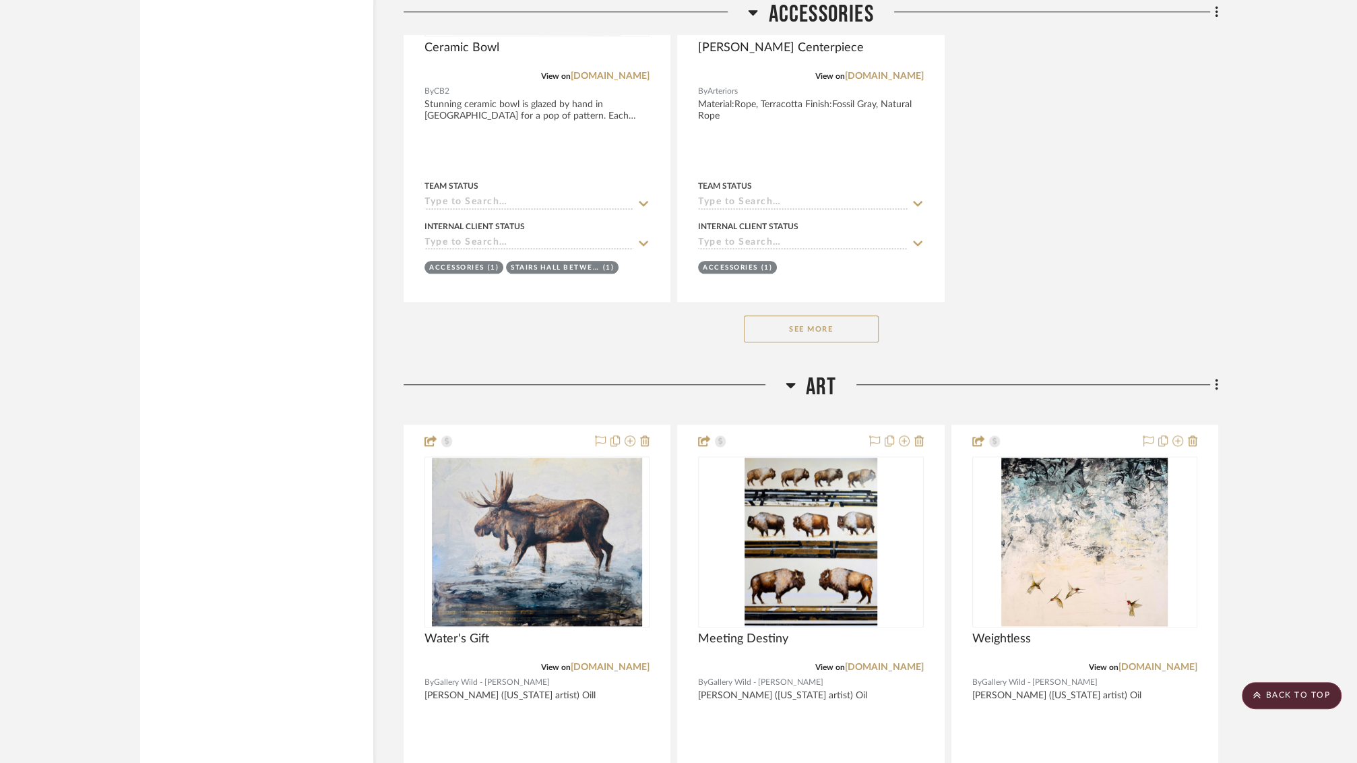
scroll to position [27897, 0]
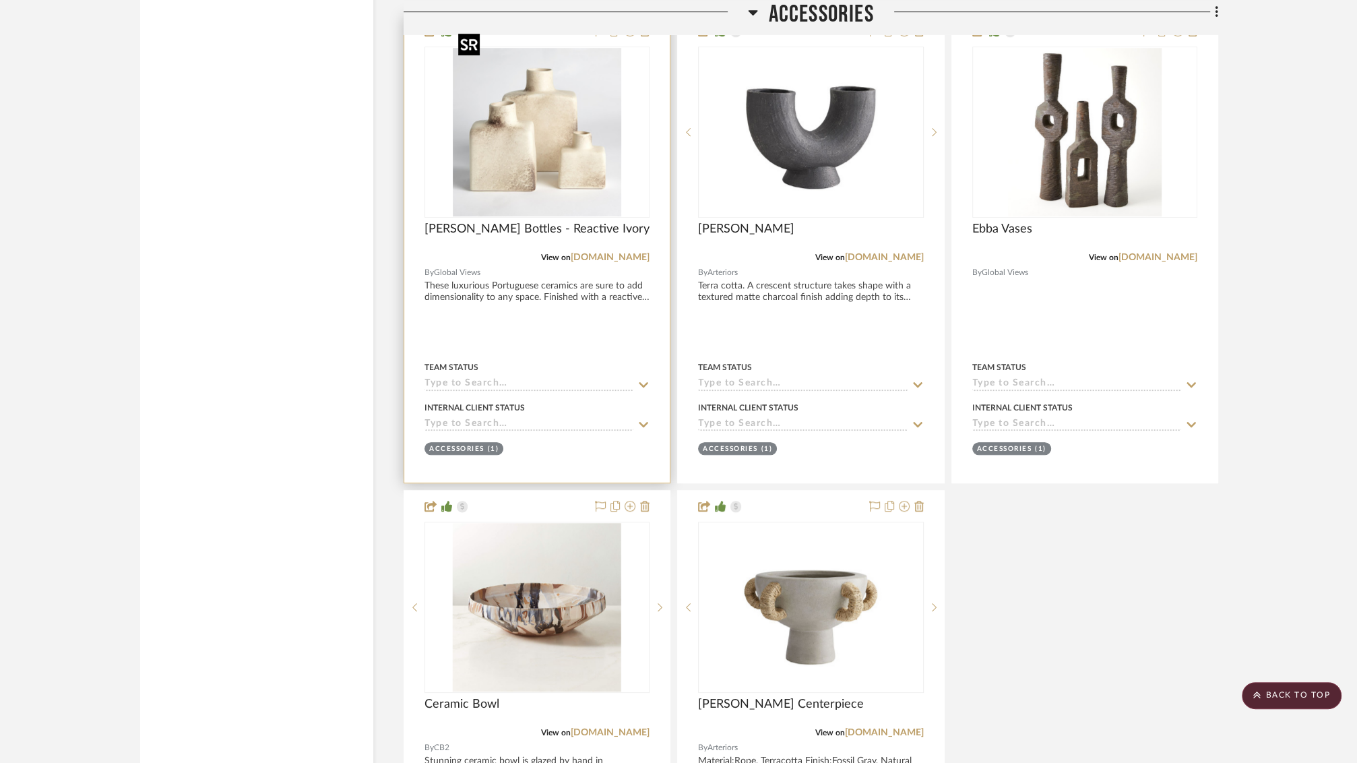
click at [538, 102] on div at bounding box center [536, 131] width 225 height 171
click at [538, 102] on img "0" at bounding box center [537, 132] width 168 height 168
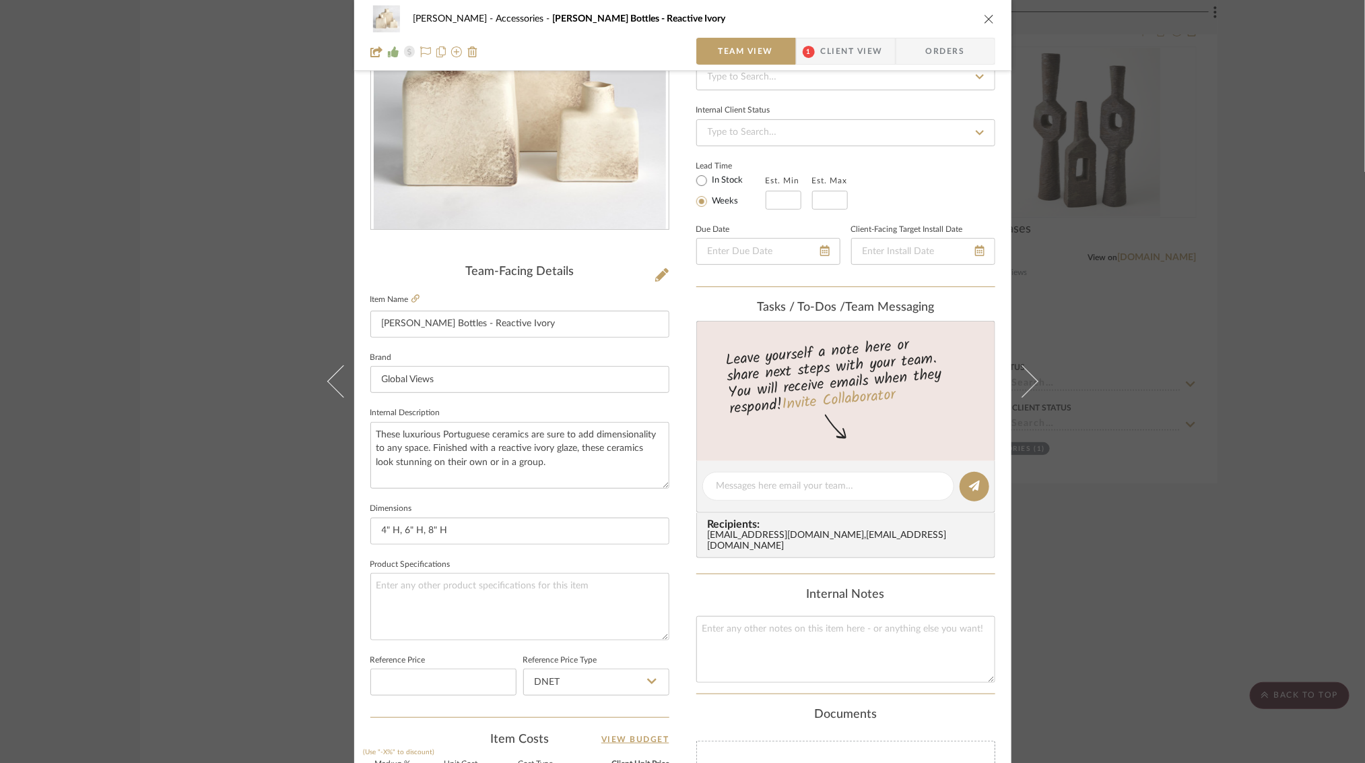
scroll to position [375, 0]
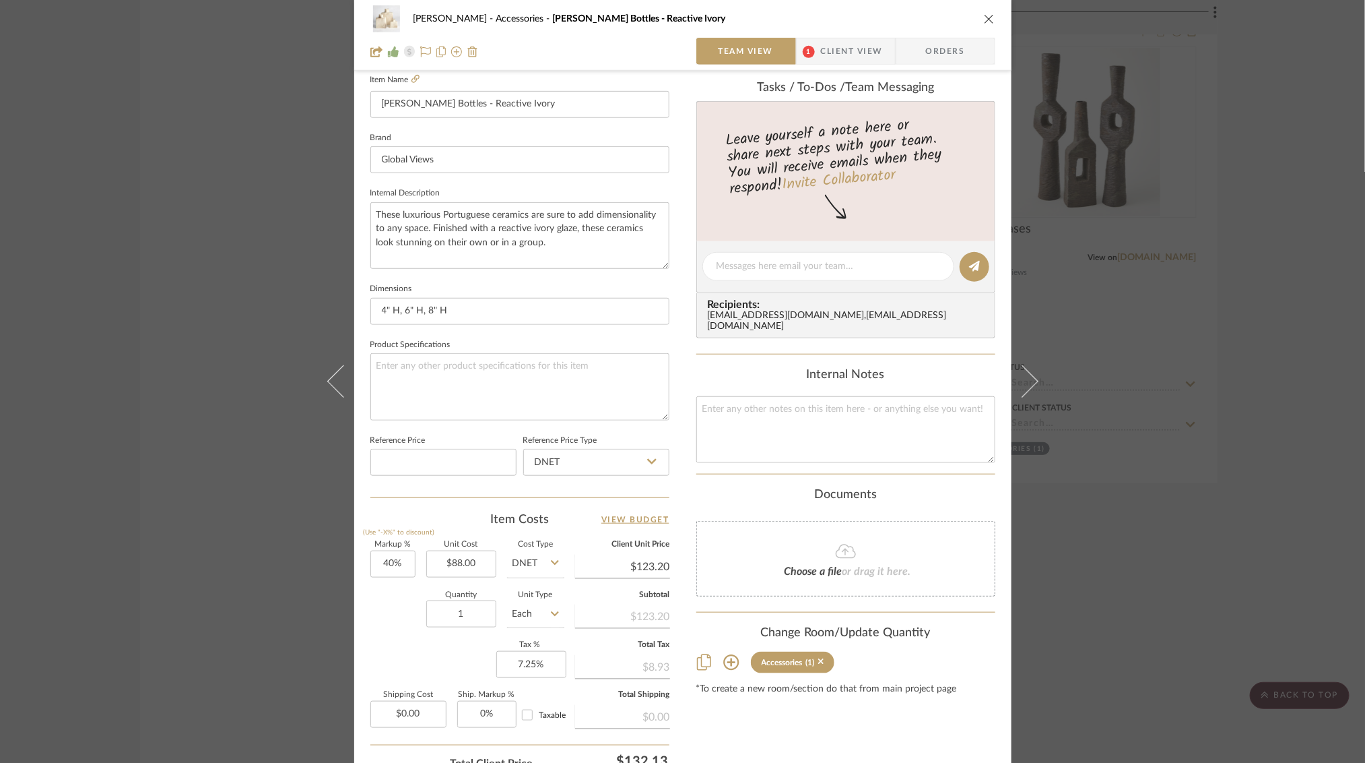
click at [1194, 107] on div "[PERSON_NAME] Accessories [PERSON_NAME] Bottles - Reactive Ivory Team View 1 Cl…" at bounding box center [682, 381] width 1365 height 763
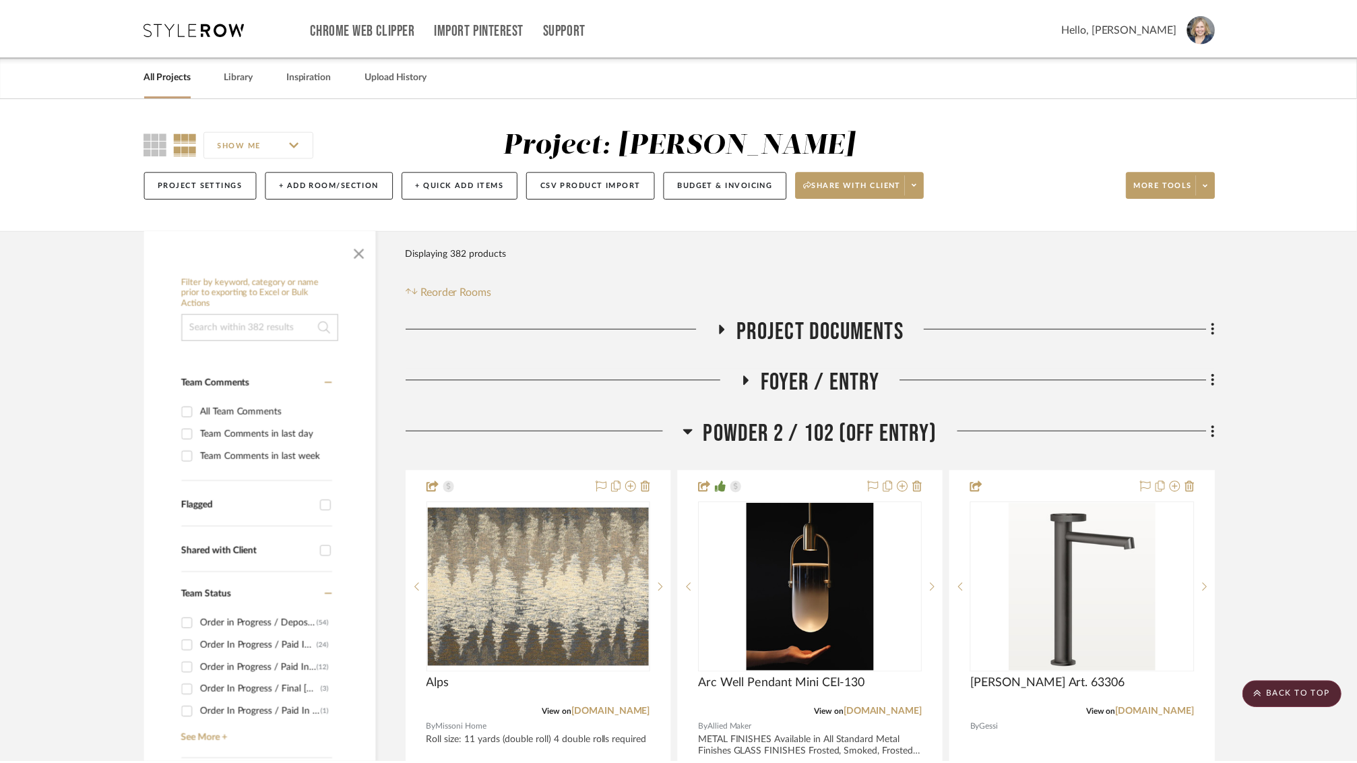
scroll to position [27897, 0]
